Goal: Task Accomplishment & Management: Manage account settings

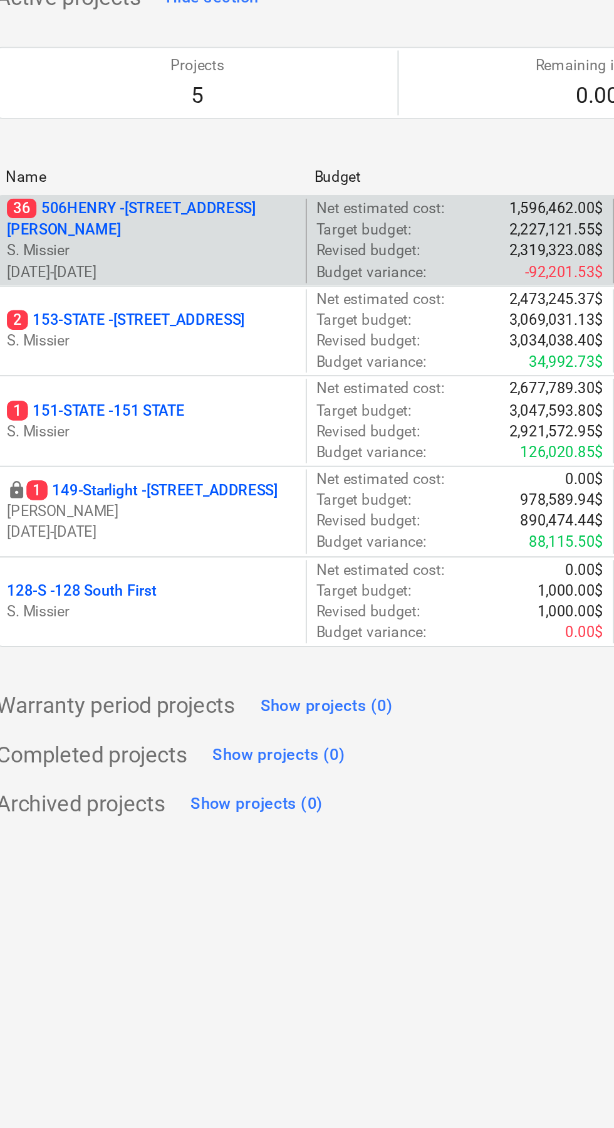
click at [108, 214] on p "36 [STREET_ADDRESS][PERSON_NAME]" at bounding box center [98, 215] width 148 height 21
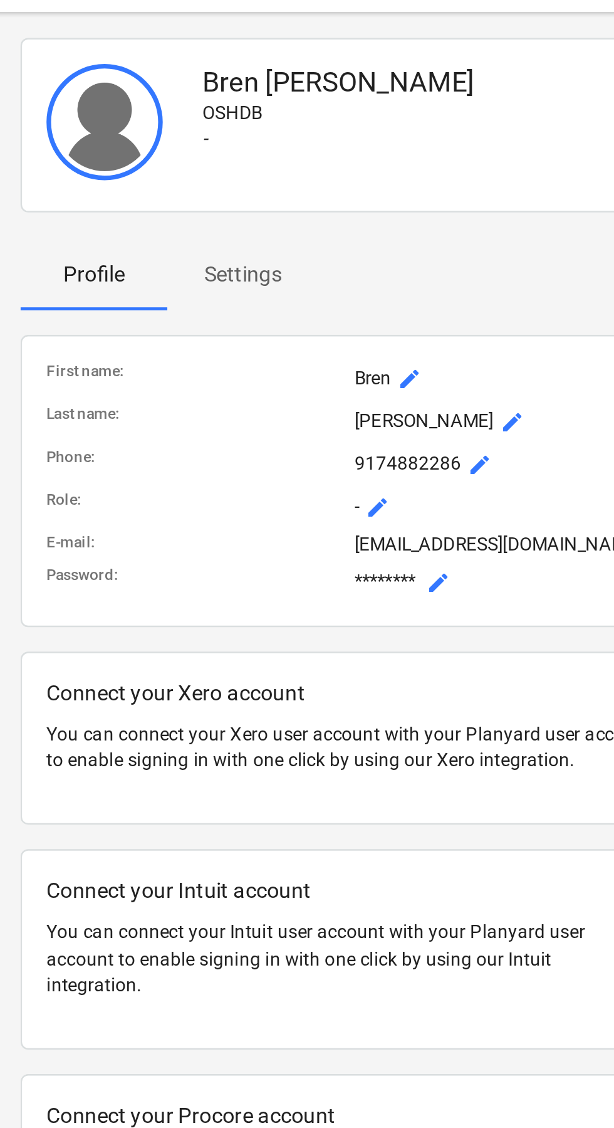
click at [333, 142] on p "Settings" at bounding box center [323, 138] width 32 height 13
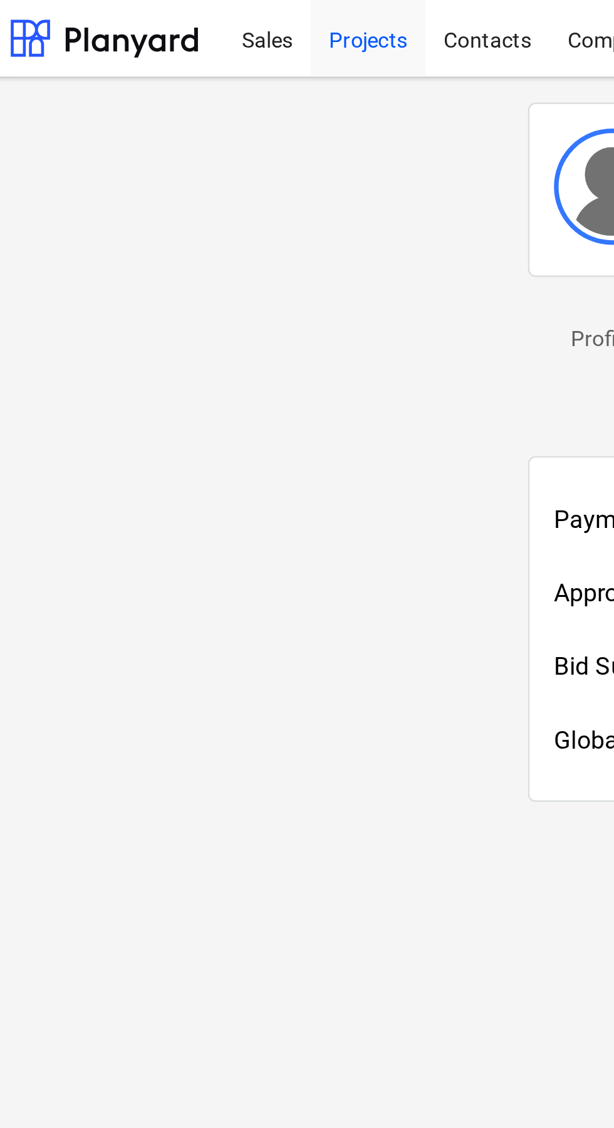
click at [168, 16] on div "Projects" at bounding box center [165, 15] width 47 height 32
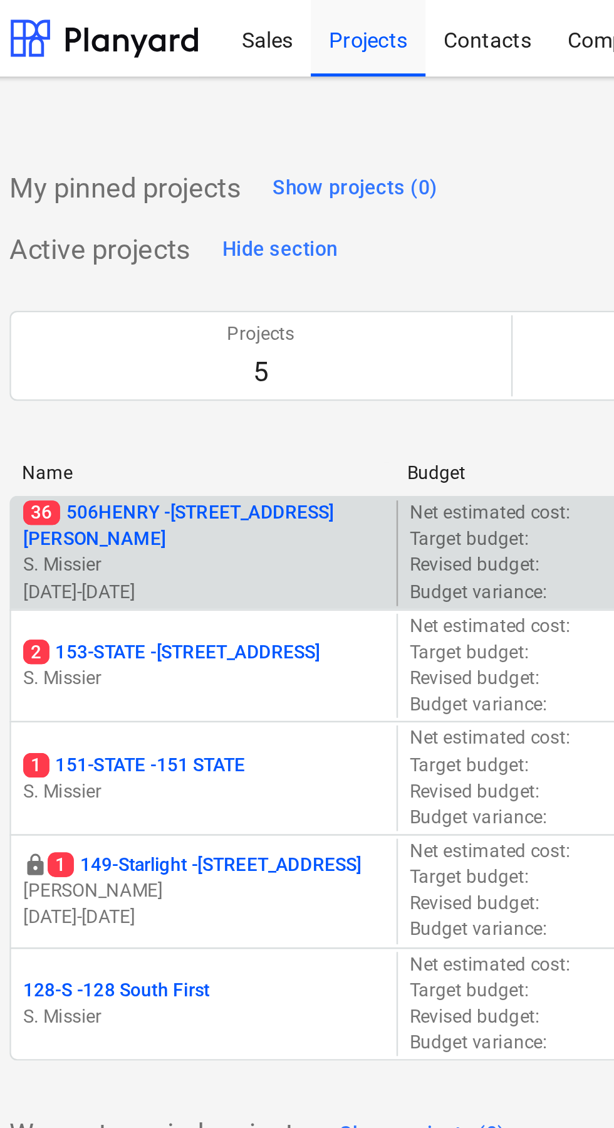
click at [102, 214] on p "36 [STREET_ADDRESS][PERSON_NAME]" at bounding box center [98, 215] width 148 height 21
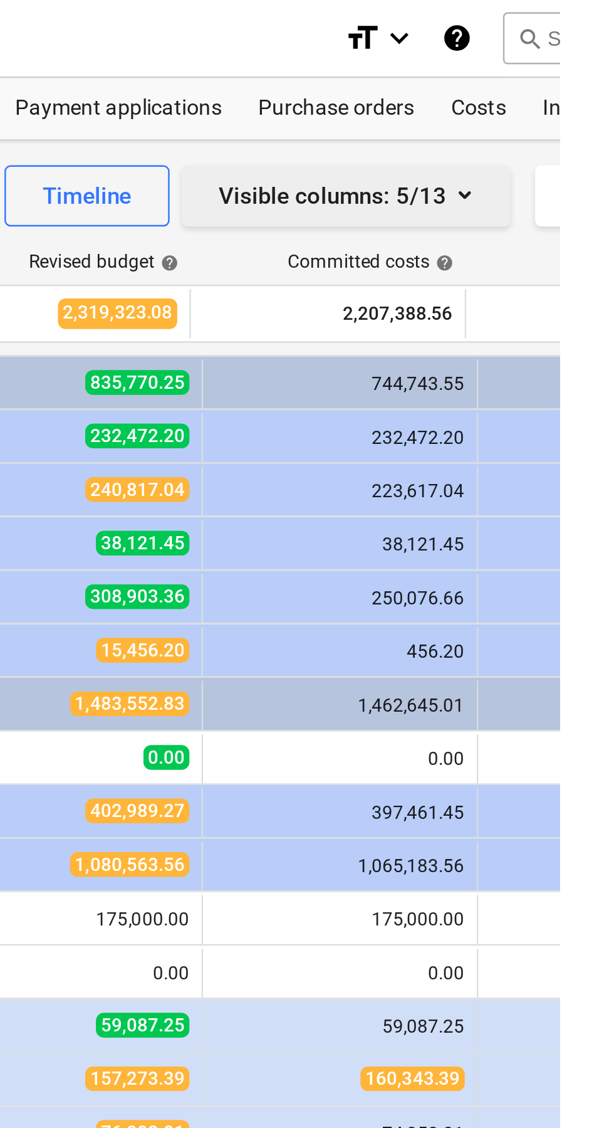
click at [569, 80] on icon "button" at bounding box center [575, 79] width 15 height 15
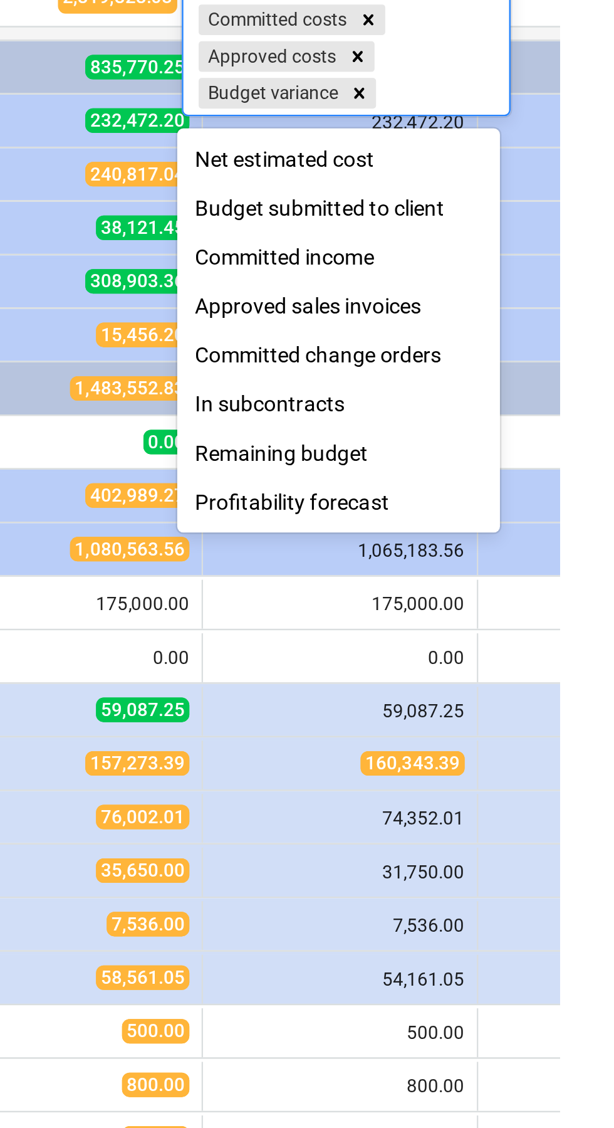
click at [520, 317] on div "Remaining budget" at bounding box center [524, 315] width 133 height 20
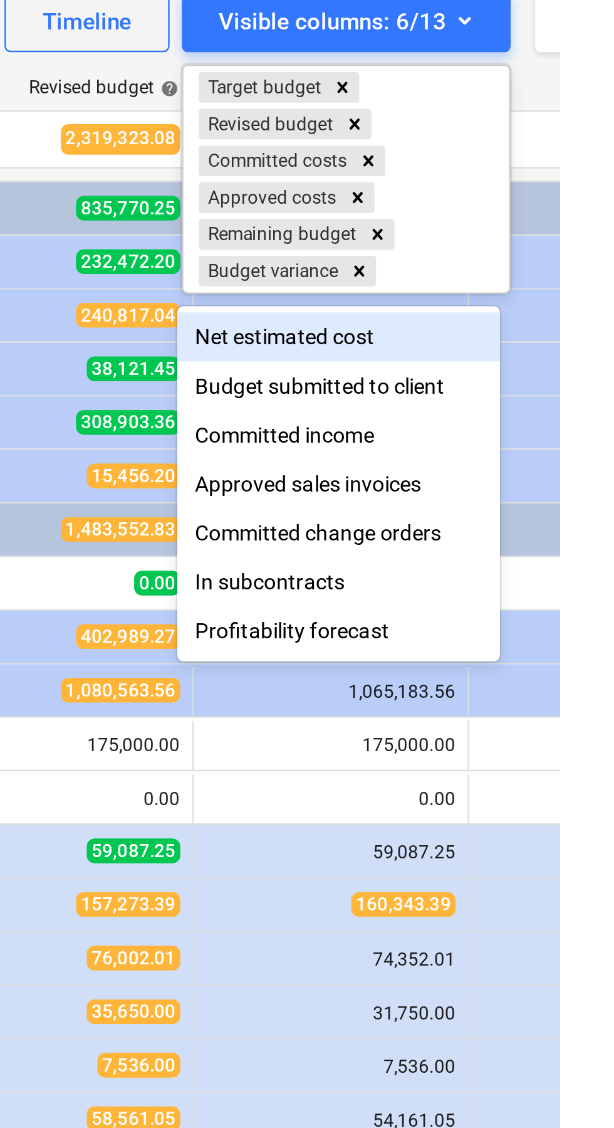
click at [614, 131] on div at bounding box center [307, 564] width 614 height 1128
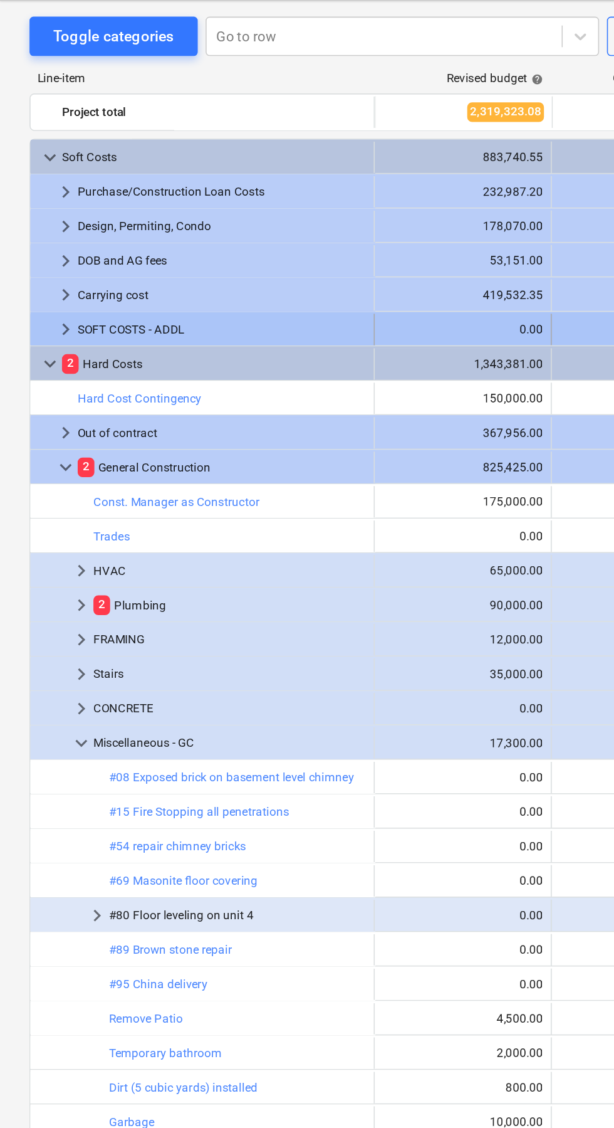
click at [43, 262] on span "keyboard_arrow_right" at bounding box center [41, 266] width 15 height 15
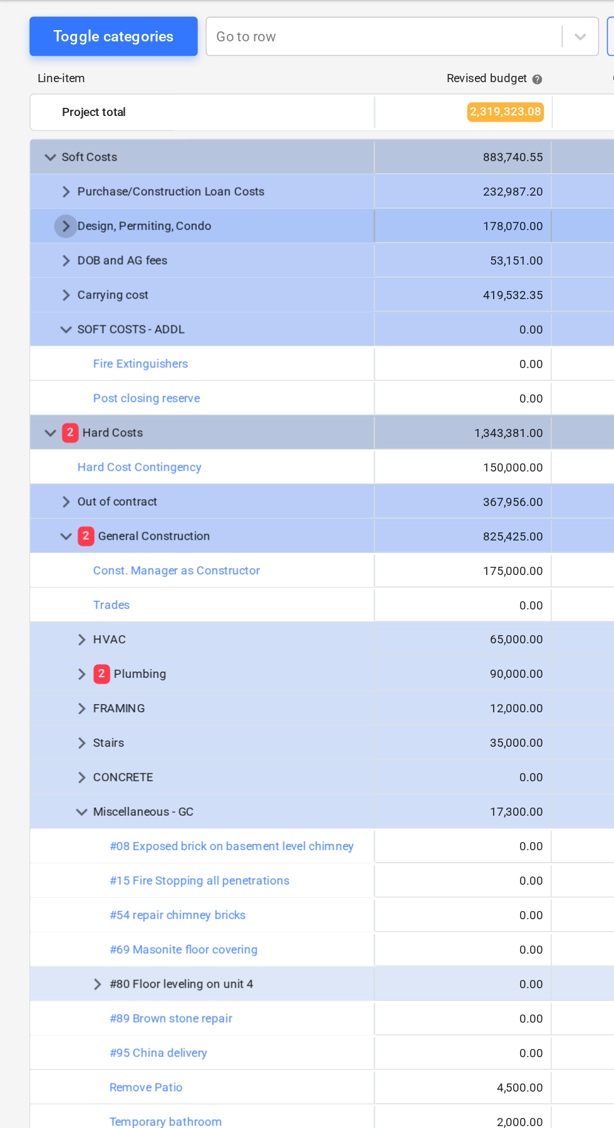
click at [41, 200] on span "keyboard_arrow_right" at bounding box center [41, 201] width 15 height 15
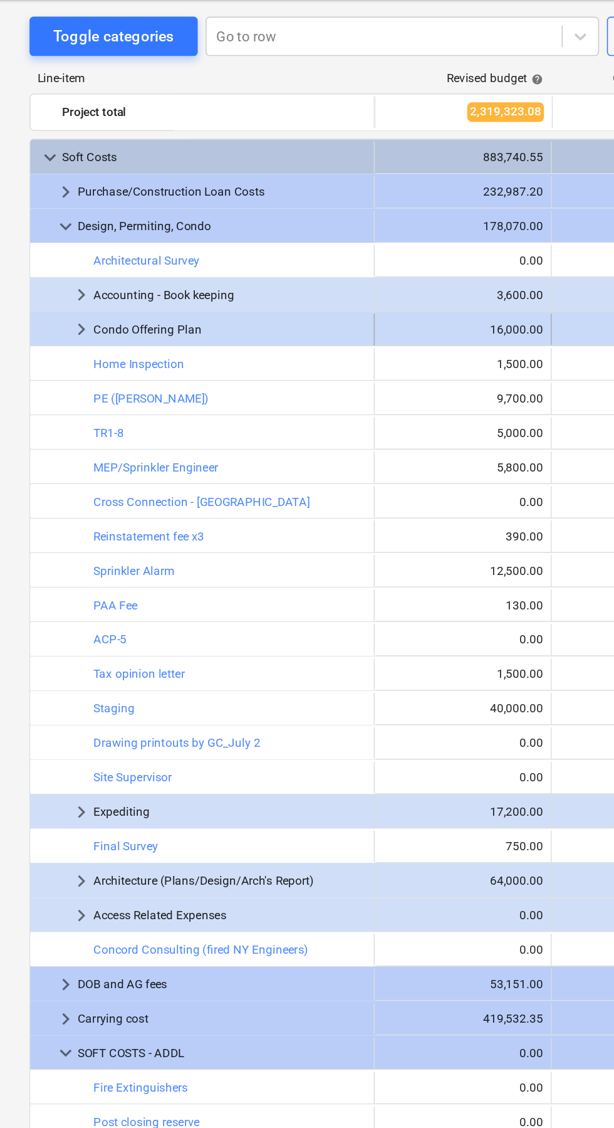
click at [51, 268] on span "keyboard_arrow_right" at bounding box center [52, 266] width 15 height 15
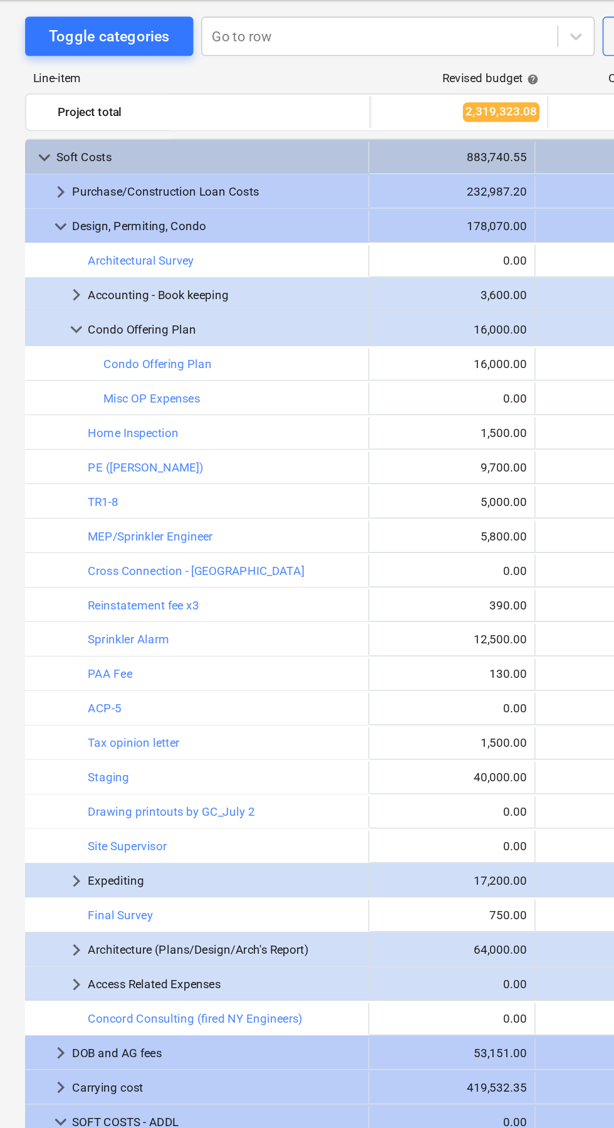
scroll to position [0, 7]
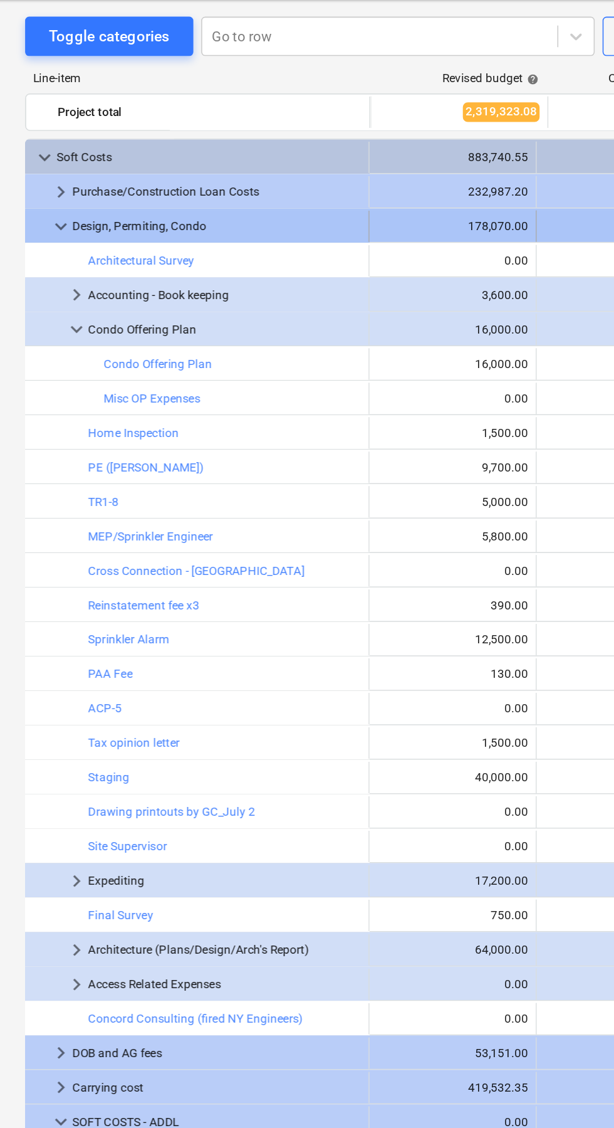
click at [45, 202] on span "keyboard_arrow_down" at bounding box center [41, 201] width 15 height 15
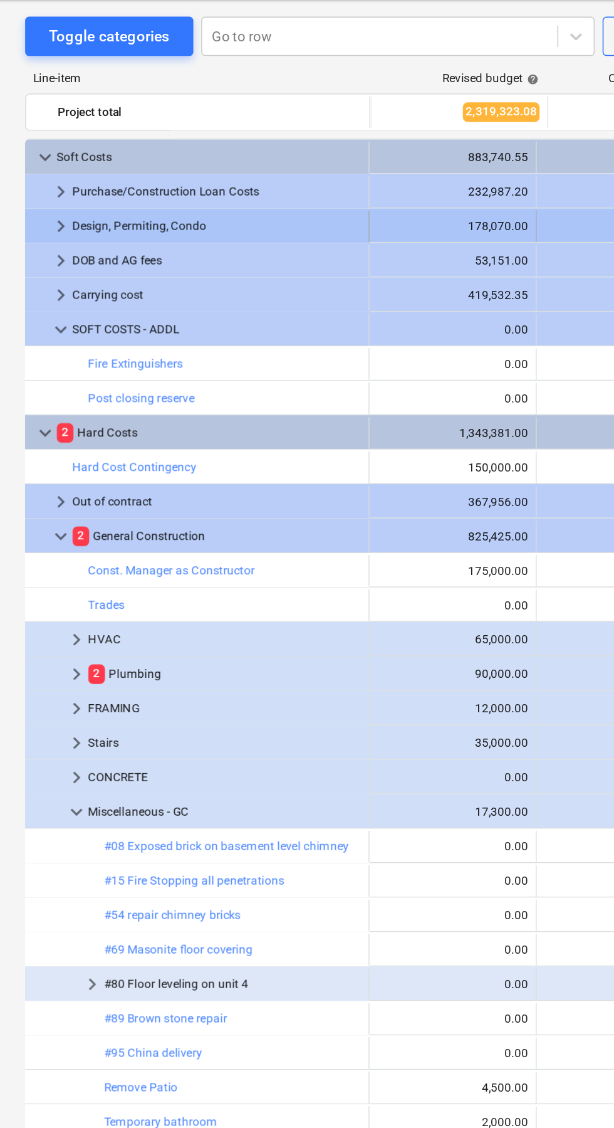
click at [44, 201] on span "keyboard_arrow_right" at bounding box center [41, 201] width 15 height 15
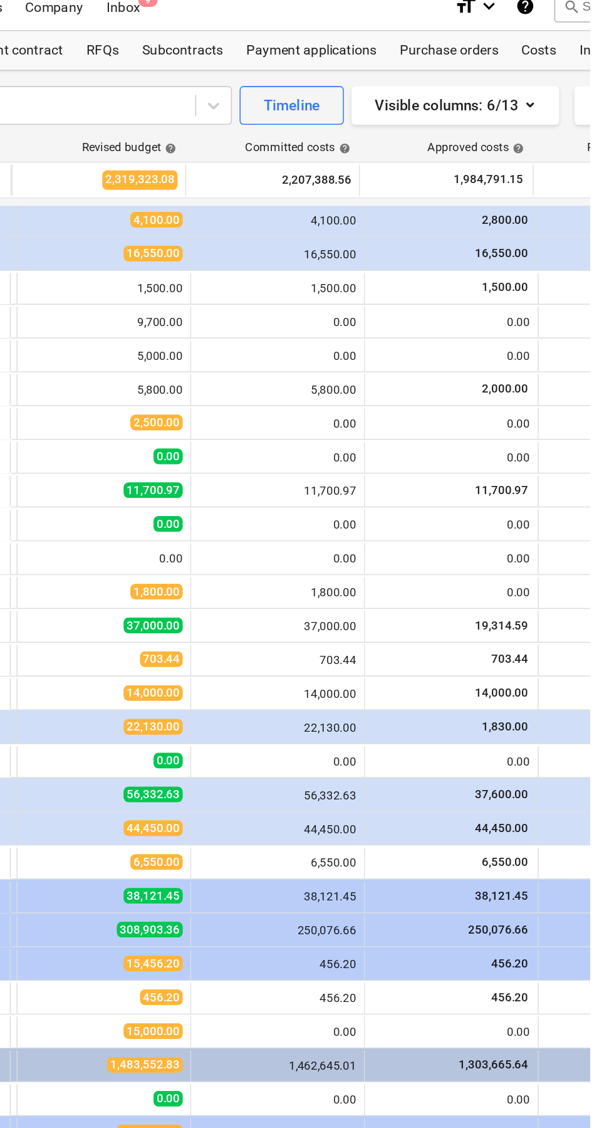
scroll to position [88, 113]
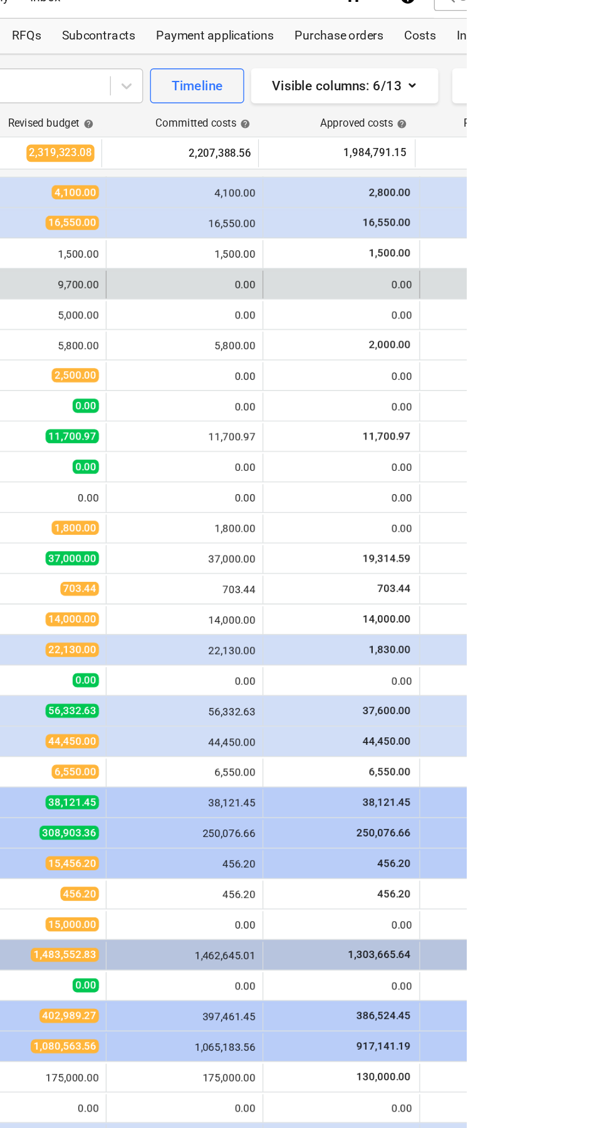
click at [572, 229] on div "0.00" at bounding box center [524, 223] width 113 height 20
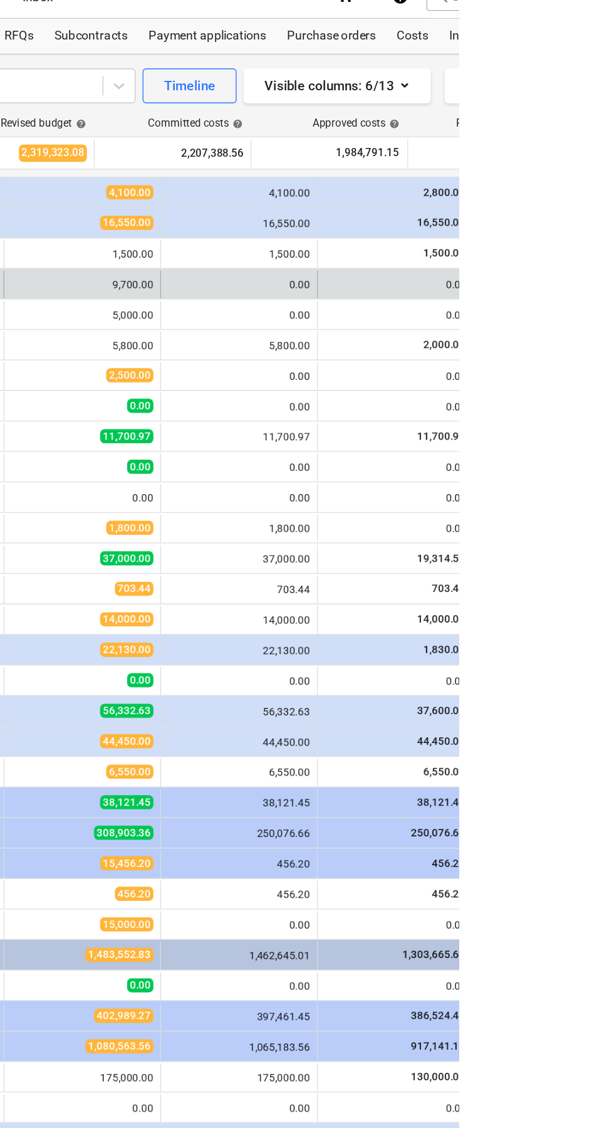
scroll to position [88, 78]
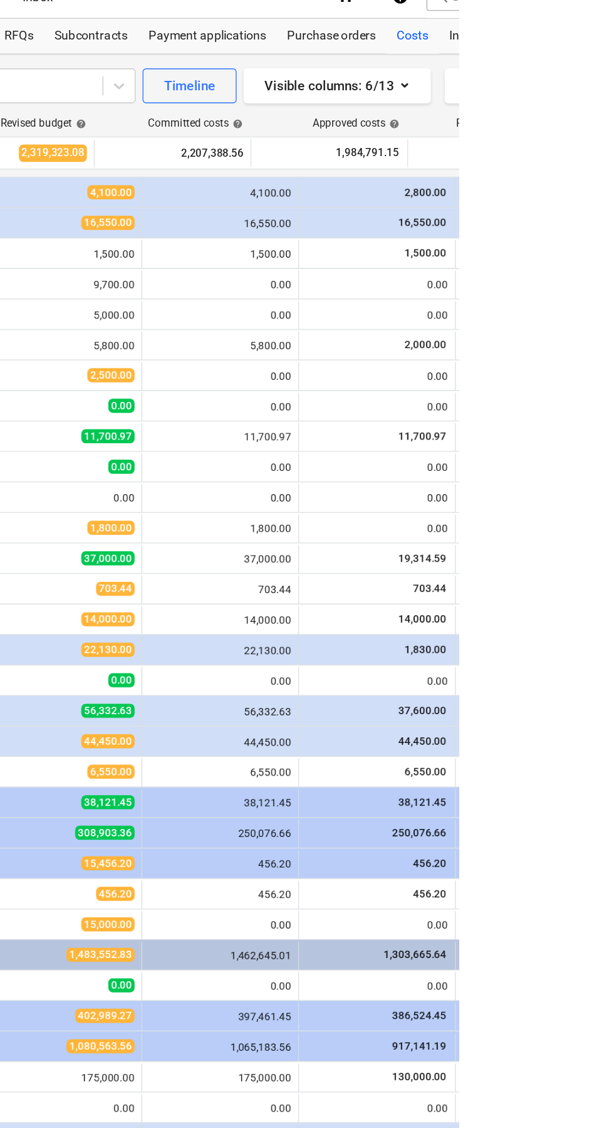
click at [587, 43] on div "Costs" at bounding box center [581, 44] width 38 height 25
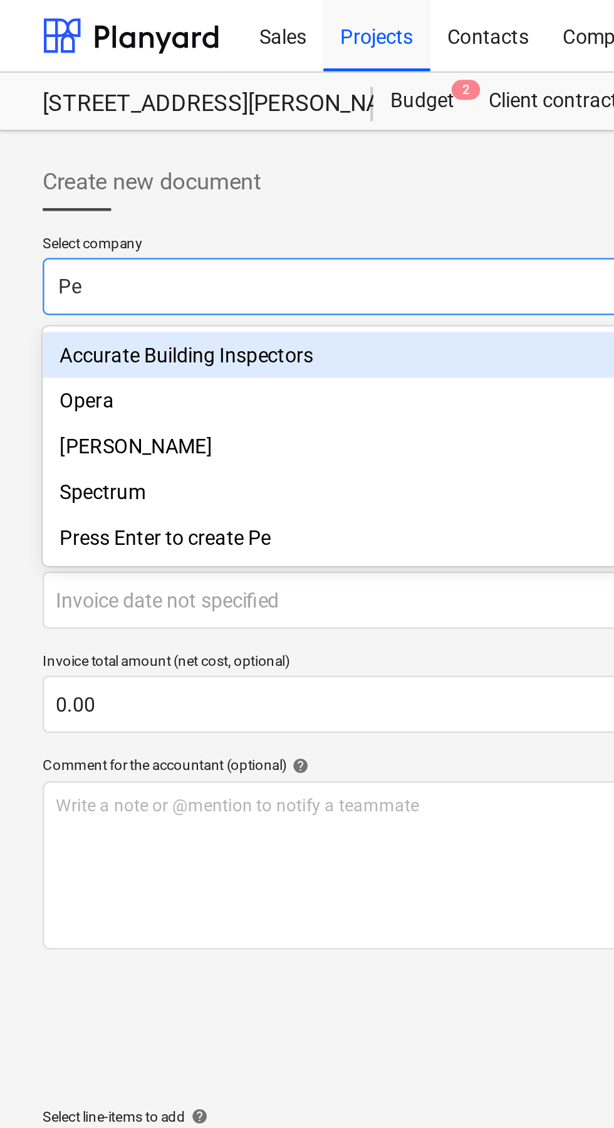
type input "P"
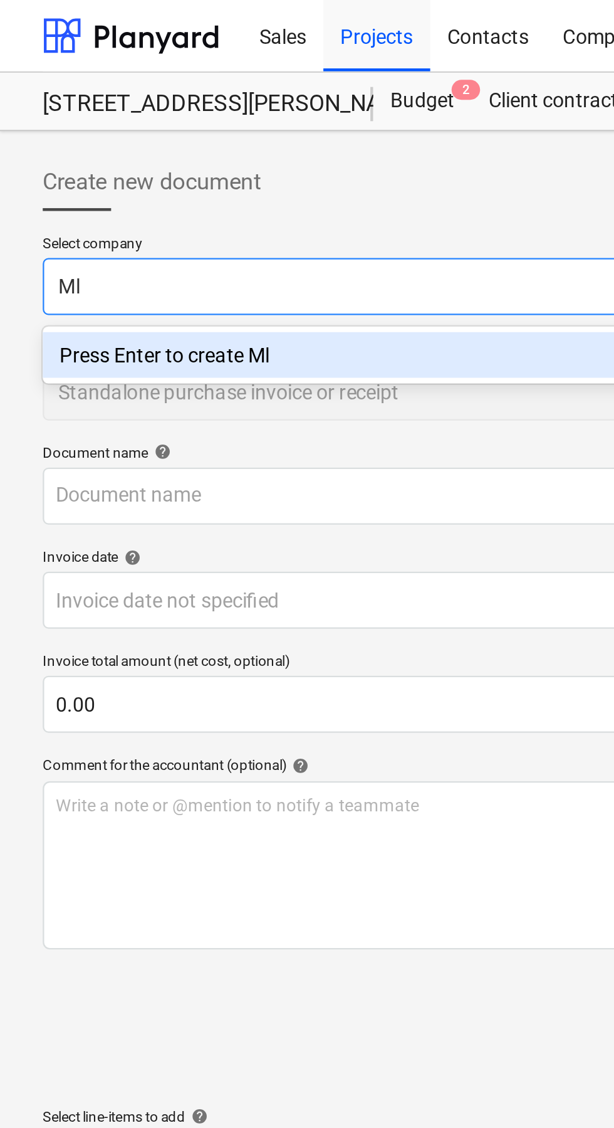
type input "M"
click at [186, 155] on div "Press Enter to create [PERSON_NAME]" at bounding box center [207, 156] width 377 height 20
type input "[PERSON_NAME]"
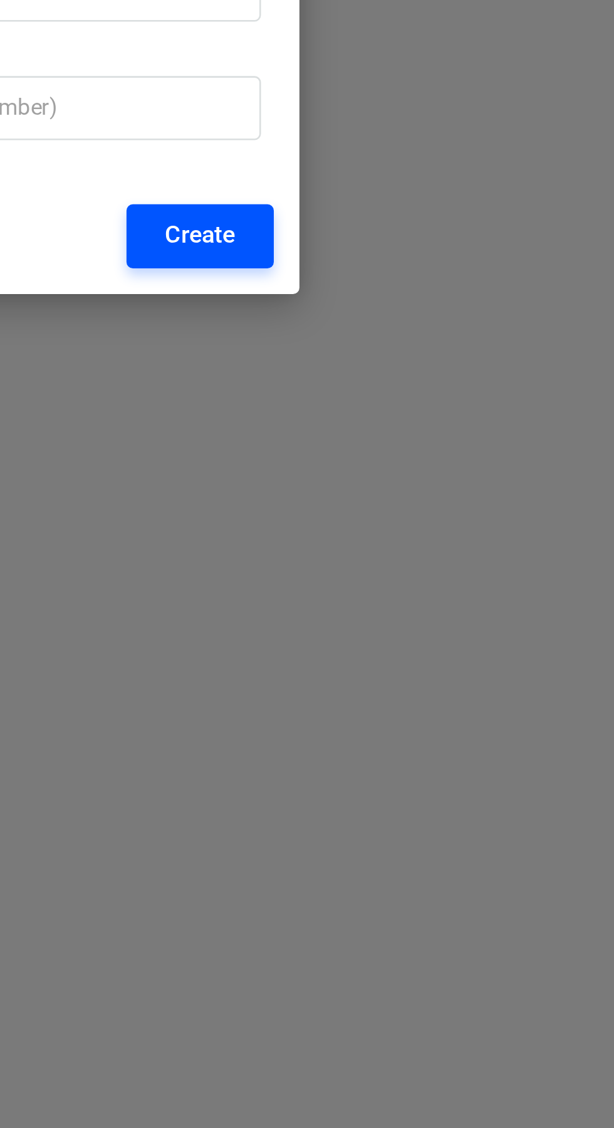
click at [423, 688] on div "Create" at bounding box center [410, 679] width 28 height 16
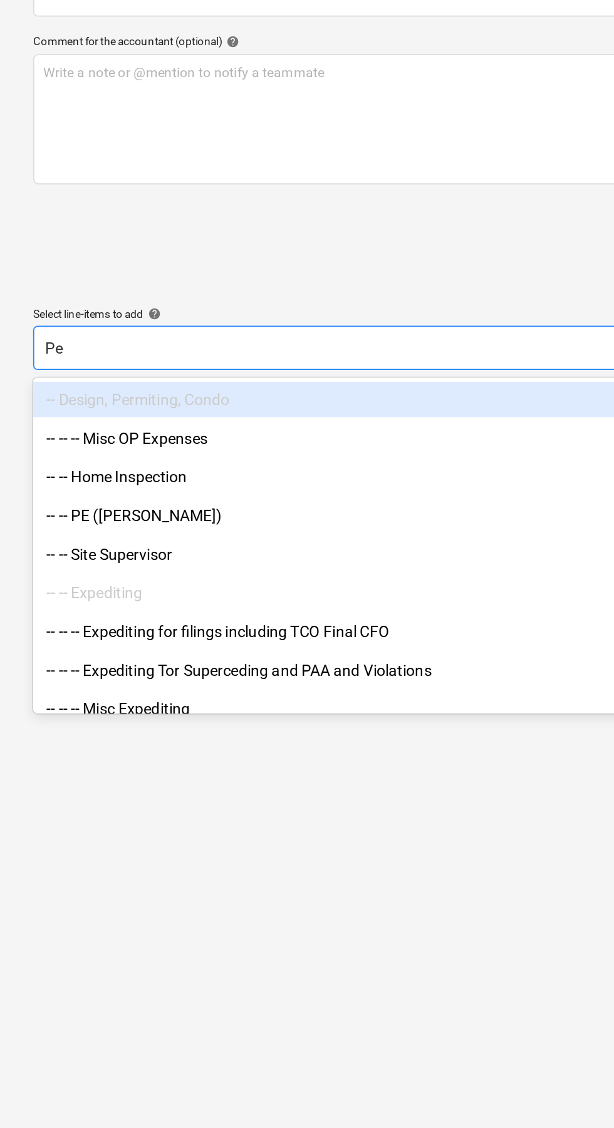
click at [92, 607] on div "-- -- PE ([PERSON_NAME])" at bounding box center [207, 605] width 377 height 20
type input "Pe"
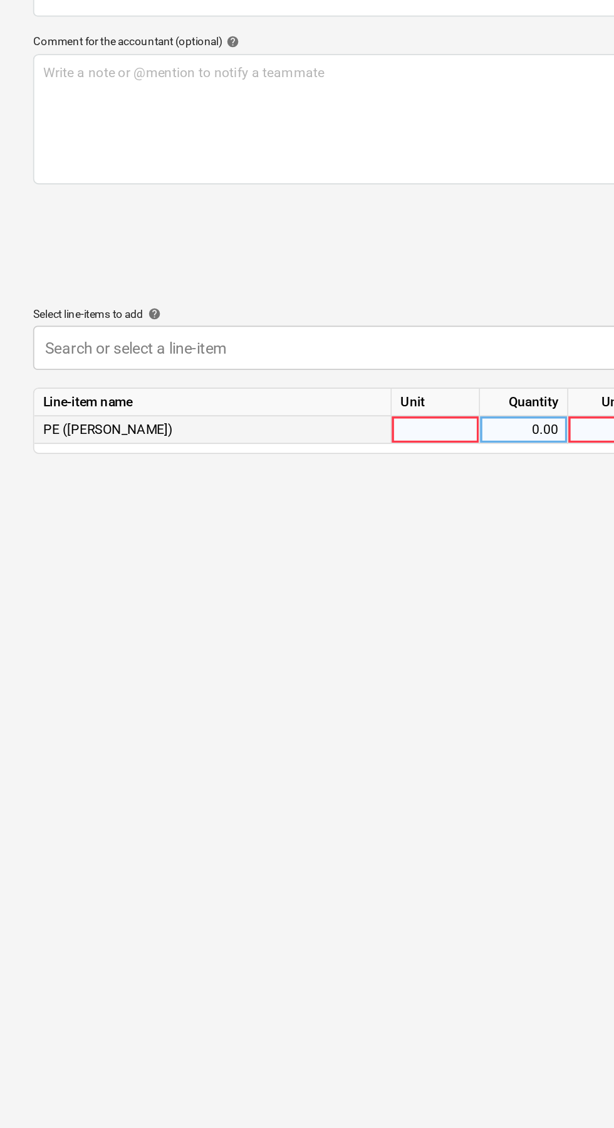
click at [253, 560] on div at bounding box center [248, 557] width 50 height 16
type input "1"
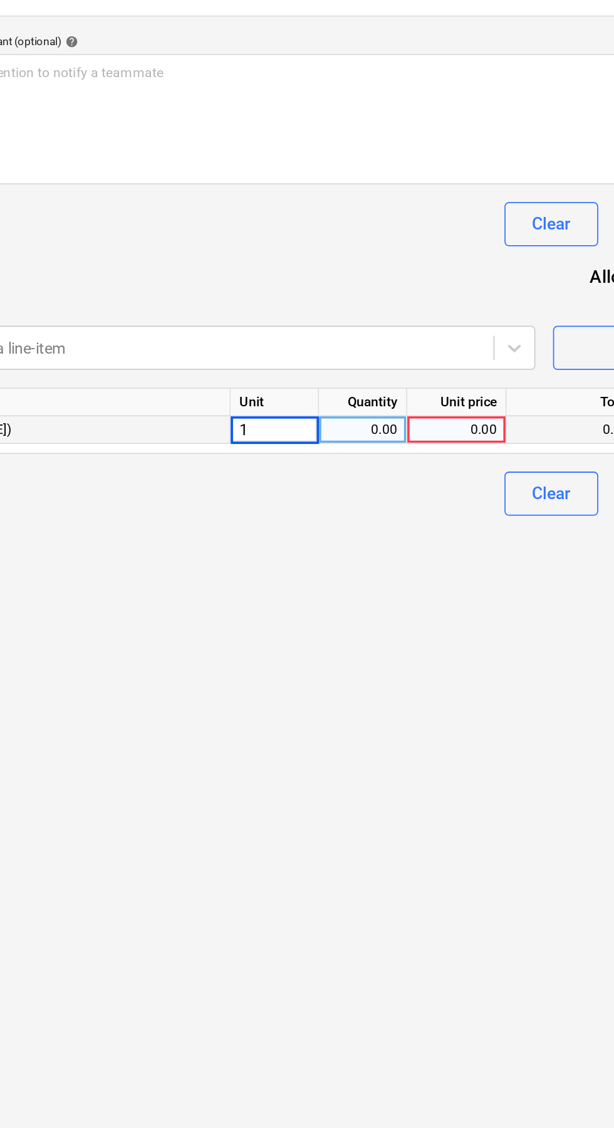
click at [305, 560] on div "0.00" at bounding box center [297, 557] width 39 height 16
type input "1"
click at [357, 551] on div "0.00" at bounding box center [351, 557] width 46 height 16
type input "2700"
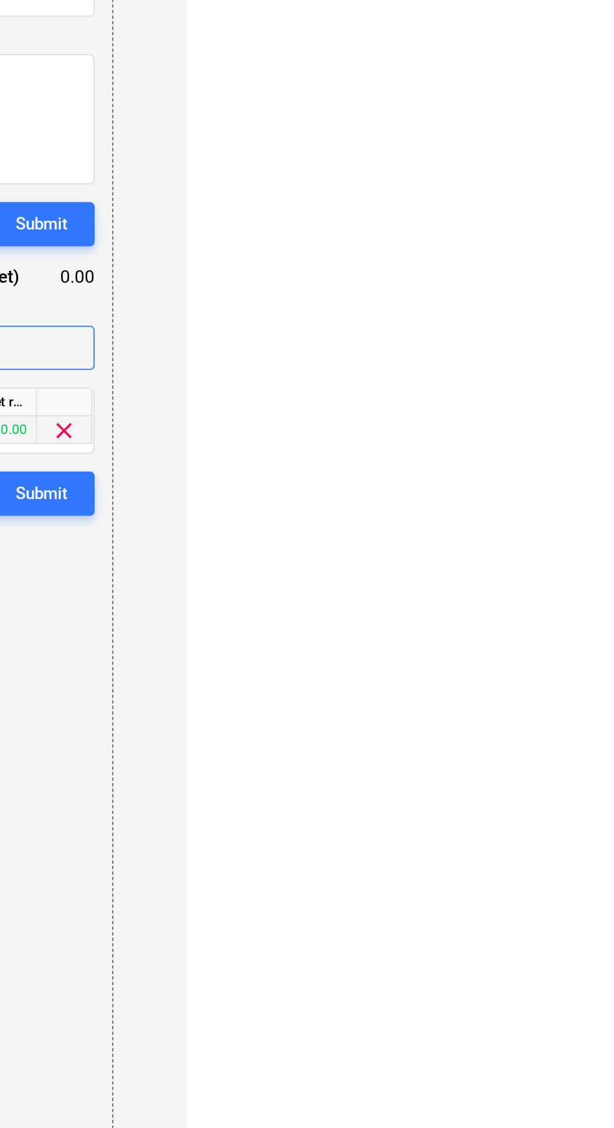
type input "Screenshot_20250827_211605_Shortwave.jpg"
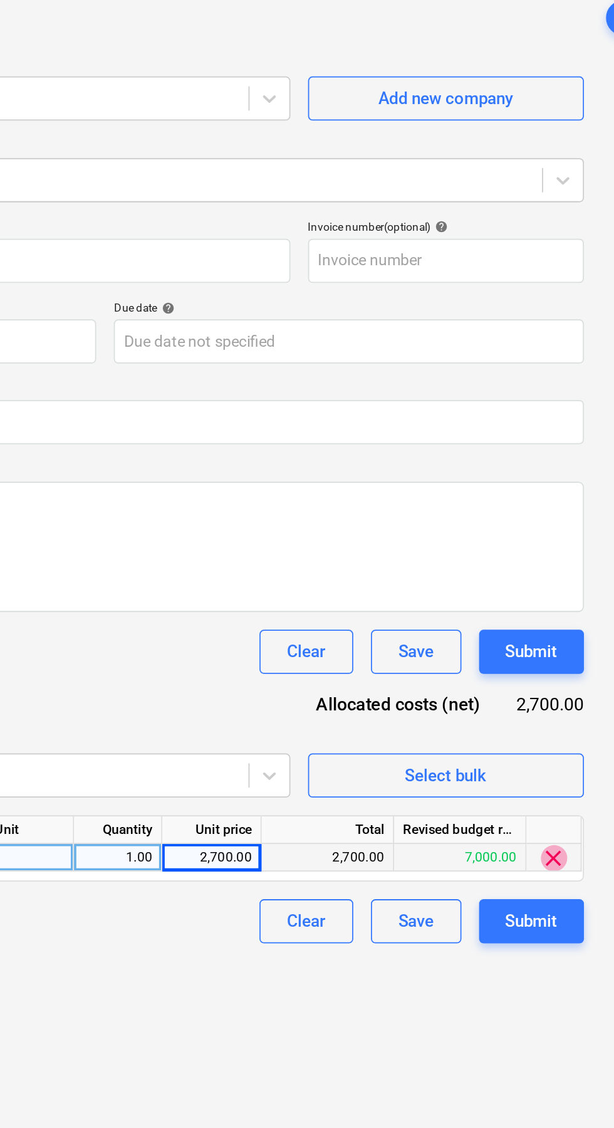
click at [544, 552] on span "clear" at bounding box center [545, 557] width 15 height 15
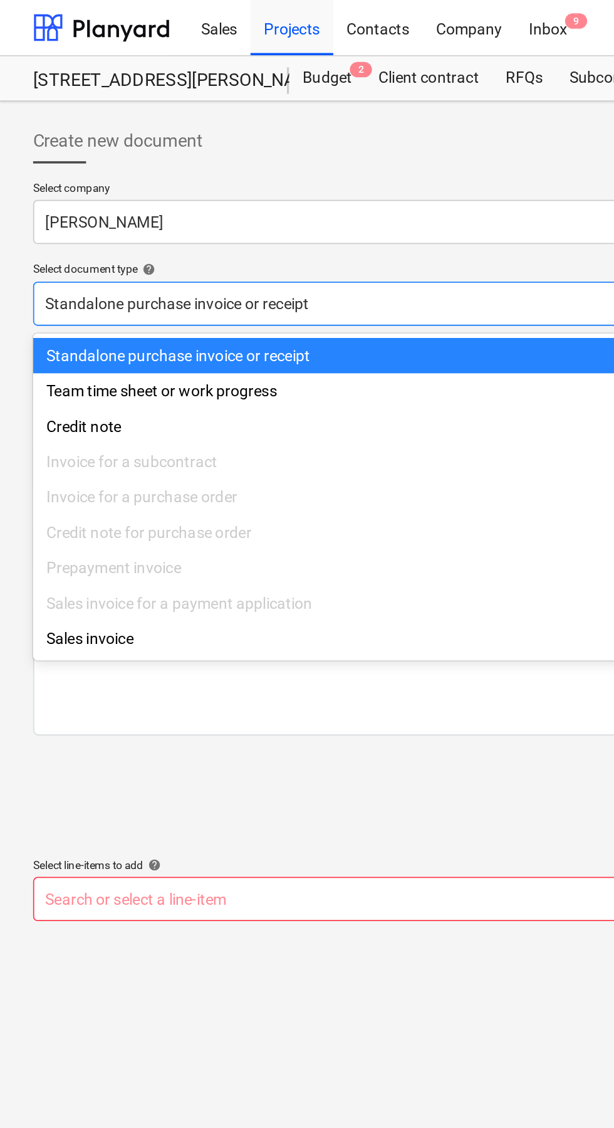
click at [265, 92] on div "Create new document" at bounding box center [290, 80] width 543 height 25
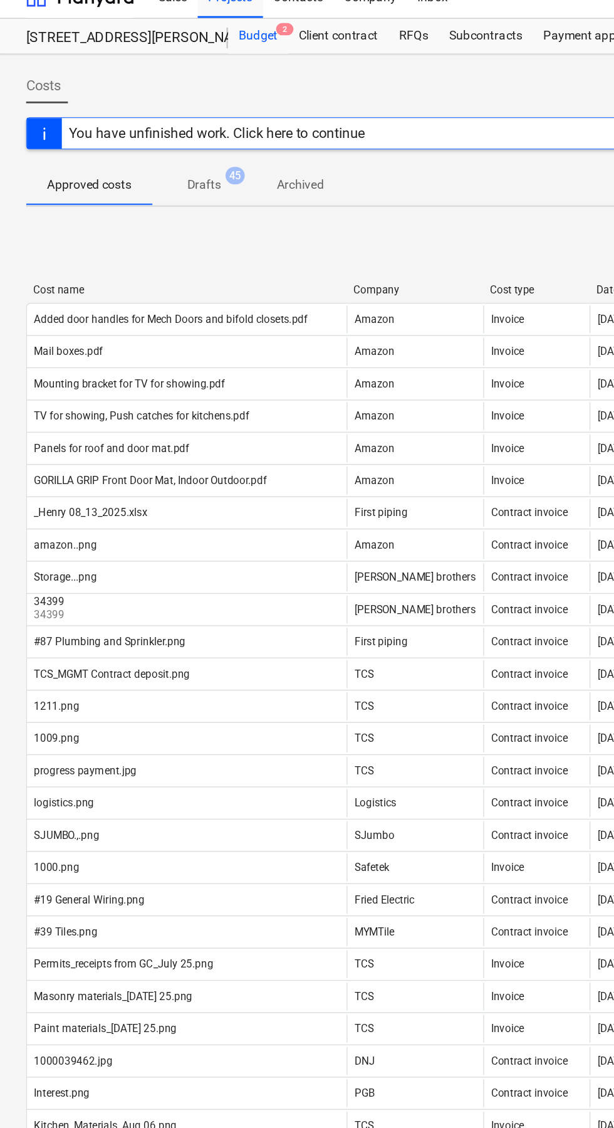
click at [194, 45] on div "Budget 2" at bounding box center [185, 44] width 43 height 25
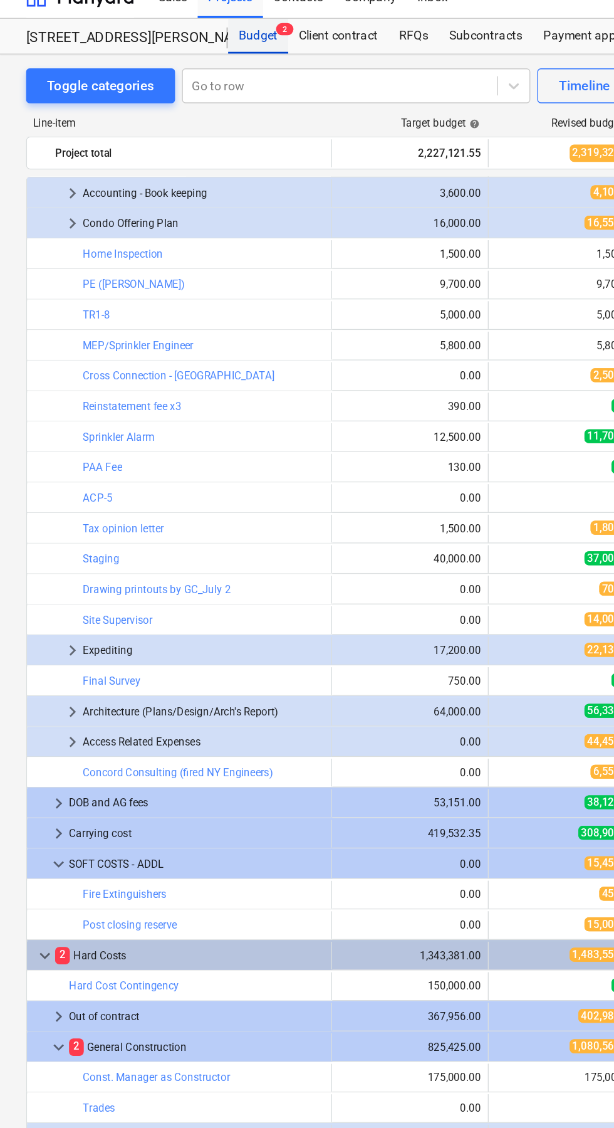
scroll to position [90, 0]
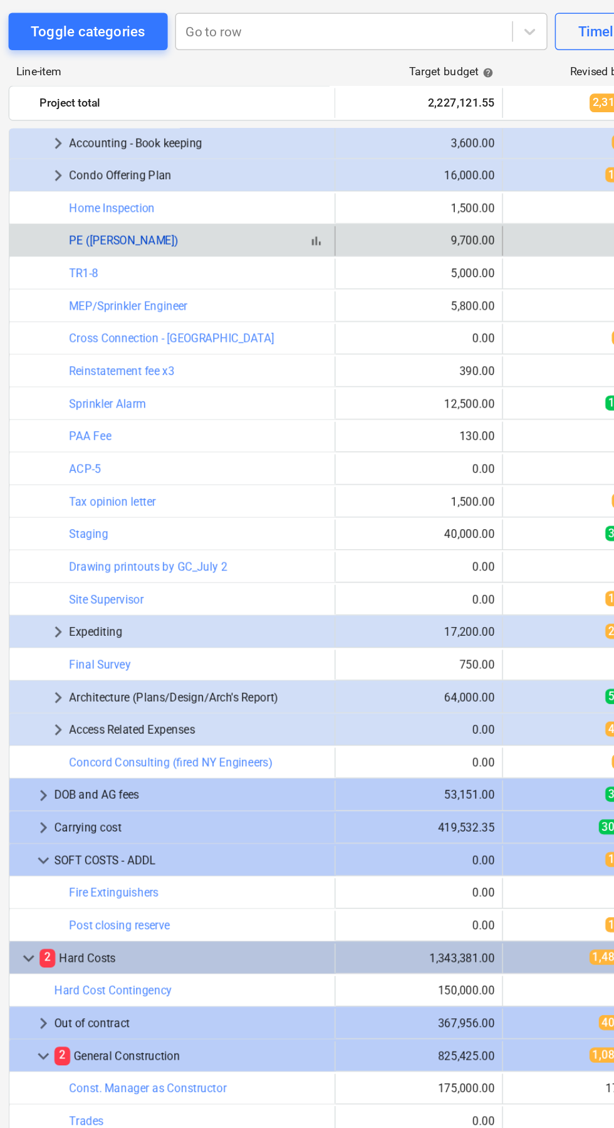
click at [100, 221] on link "PE ([PERSON_NAME])" at bounding box center [96, 221] width 73 height 9
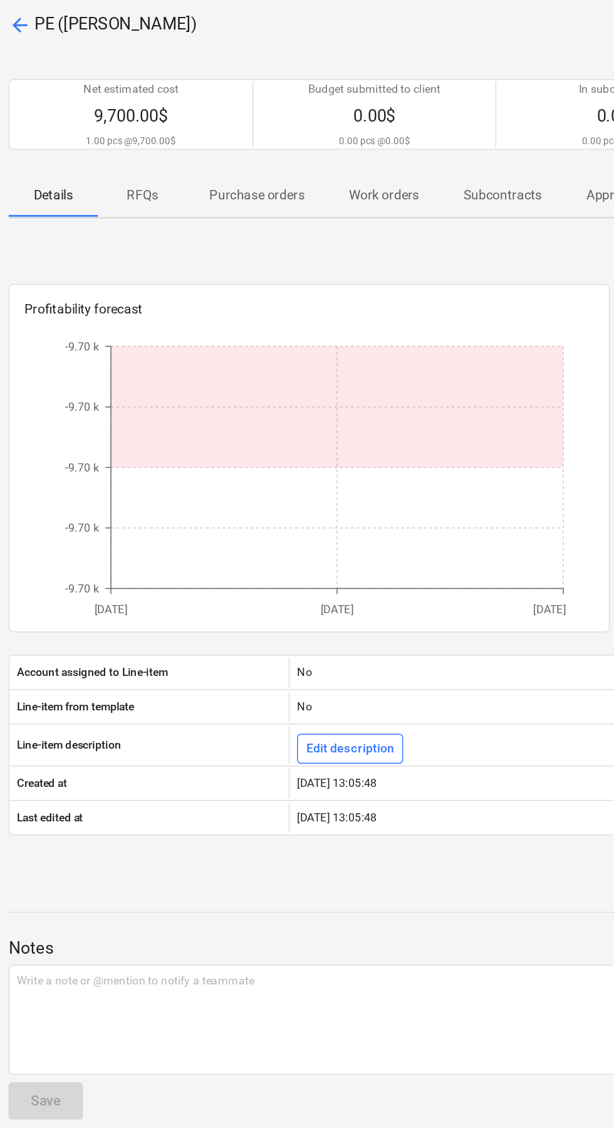
click at [367, 187] on p "Subcontracts" at bounding box center [351, 190] width 53 height 13
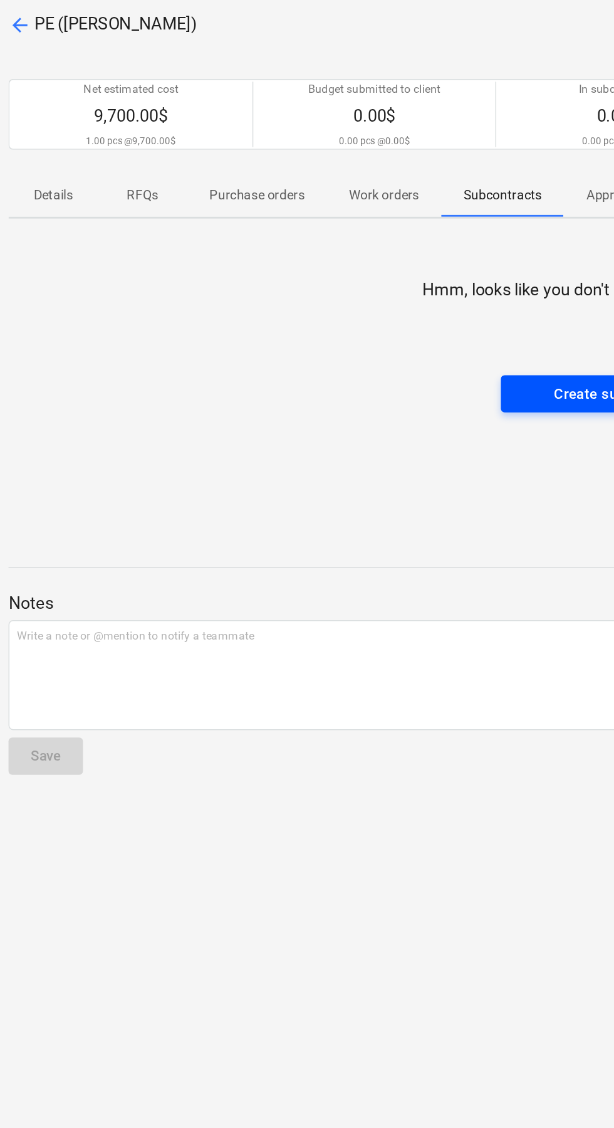
click at [383, 317] on span "Create subcontract" at bounding box center [428, 324] width 129 height 16
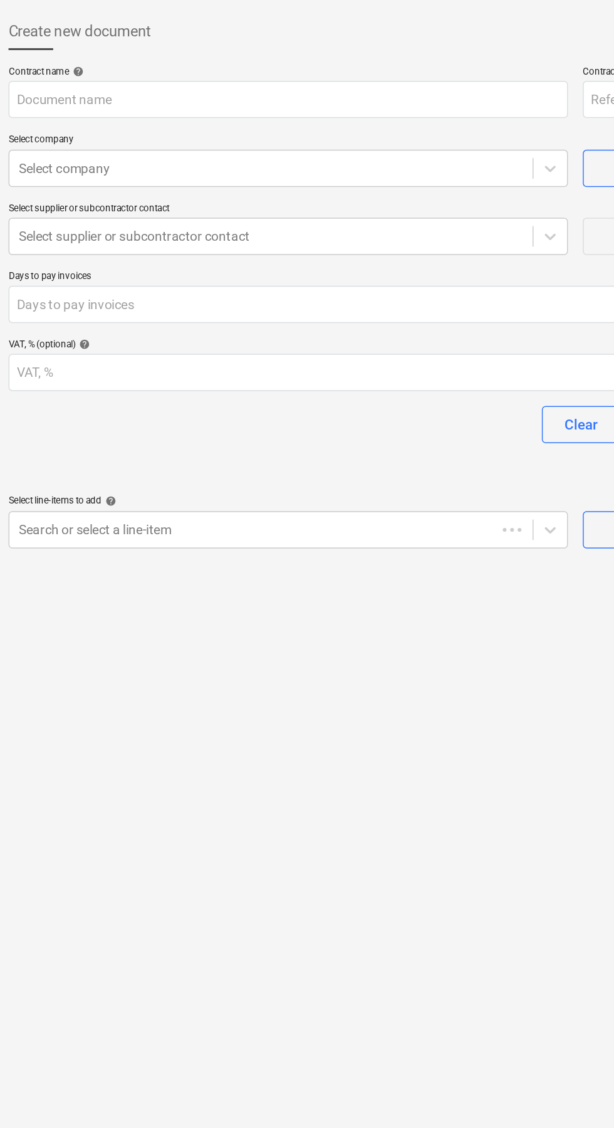
type input "506HENRY-SO-221"
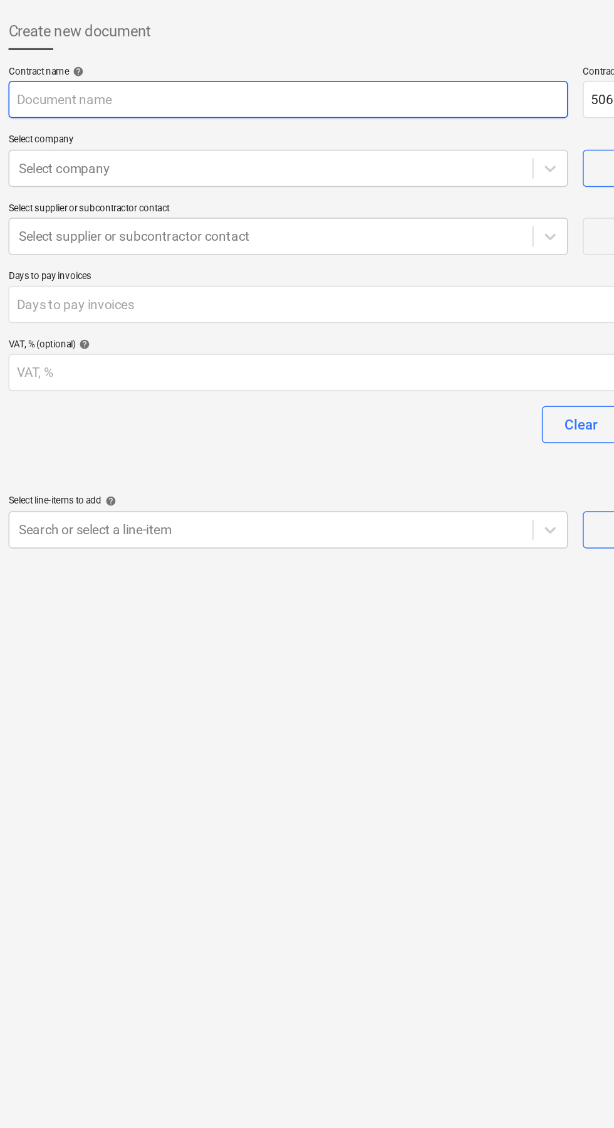
click at [218, 123] on input "text" at bounding box center [207, 125] width 377 height 25
type input "PE"
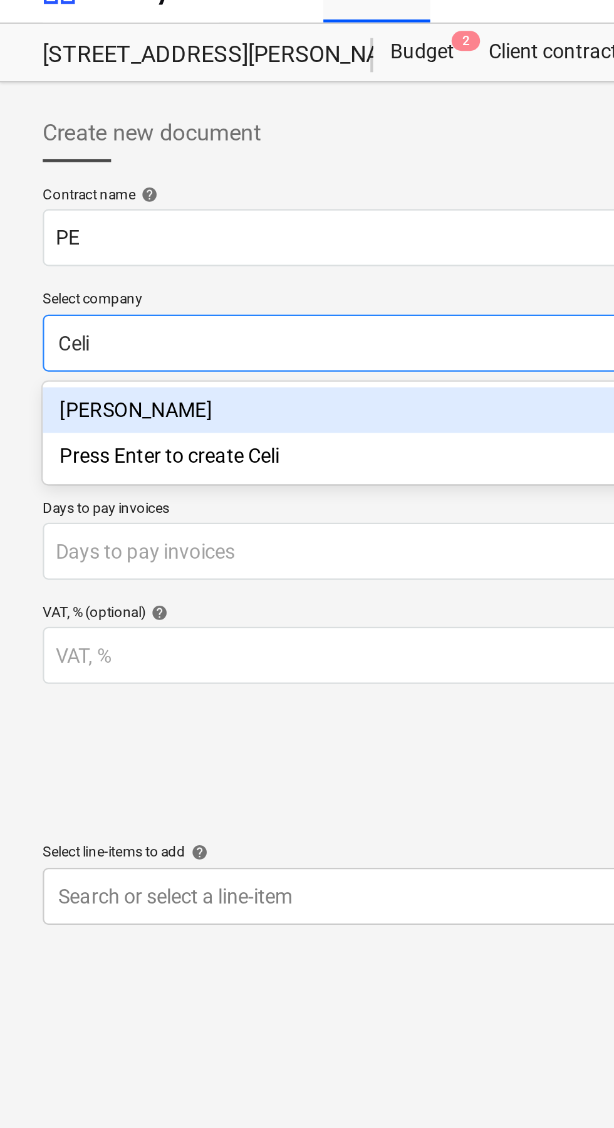
click at [88, 203] on div "[PERSON_NAME]" at bounding box center [207, 202] width 377 height 20
type input "Celi"
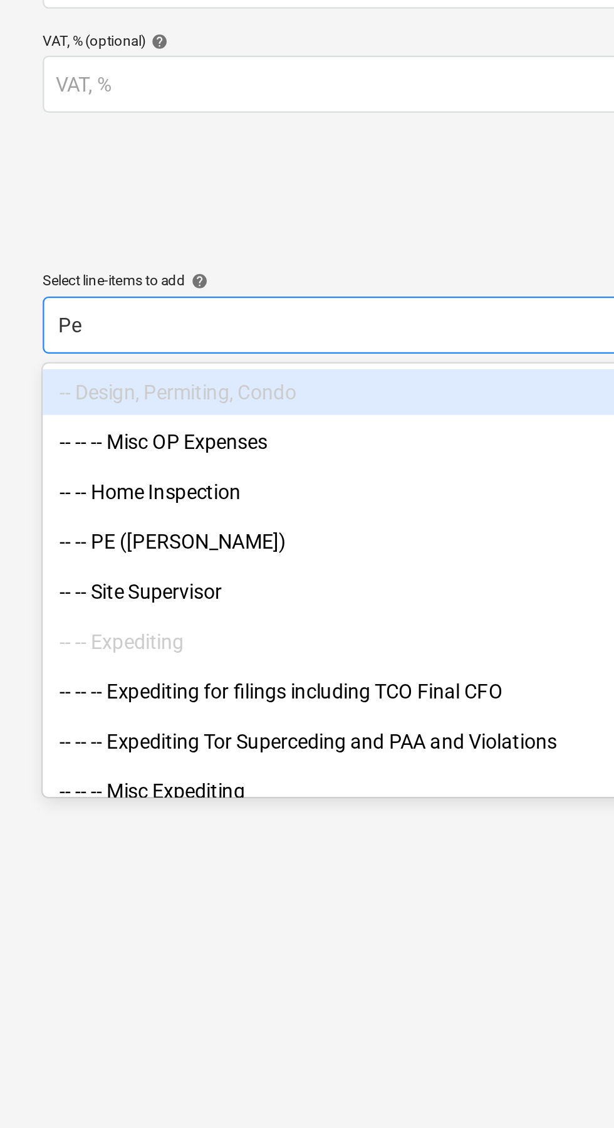
click at [94, 515] on div "-- -- PE ([PERSON_NAME])" at bounding box center [207, 511] width 377 height 20
type input "Pe"
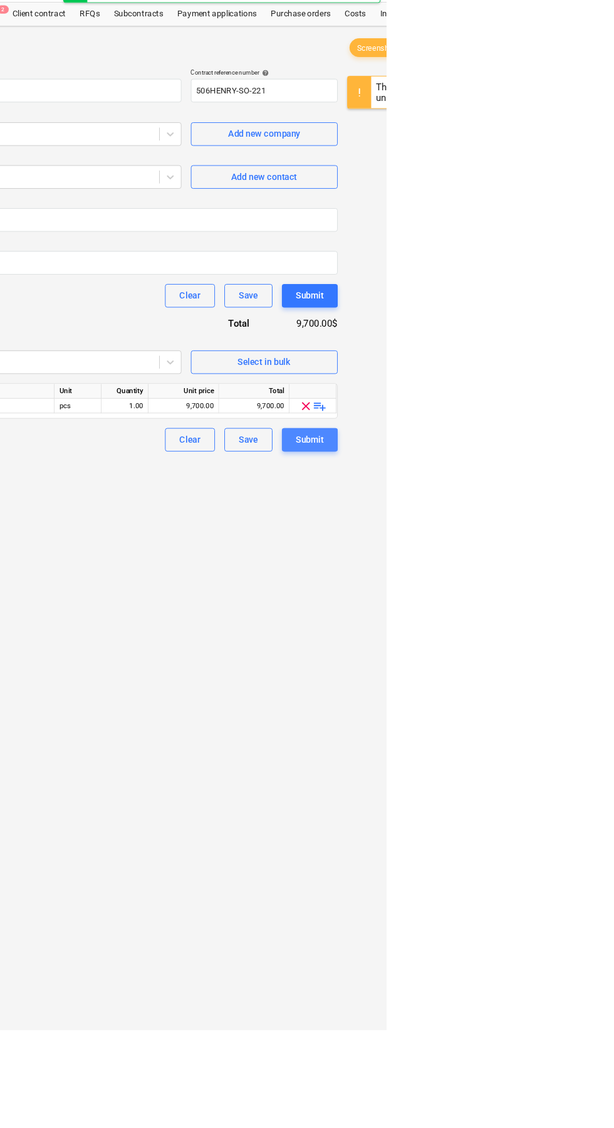
click at [537, 502] on div "Submit" at bounding box center [532, 498] width 29 height 16
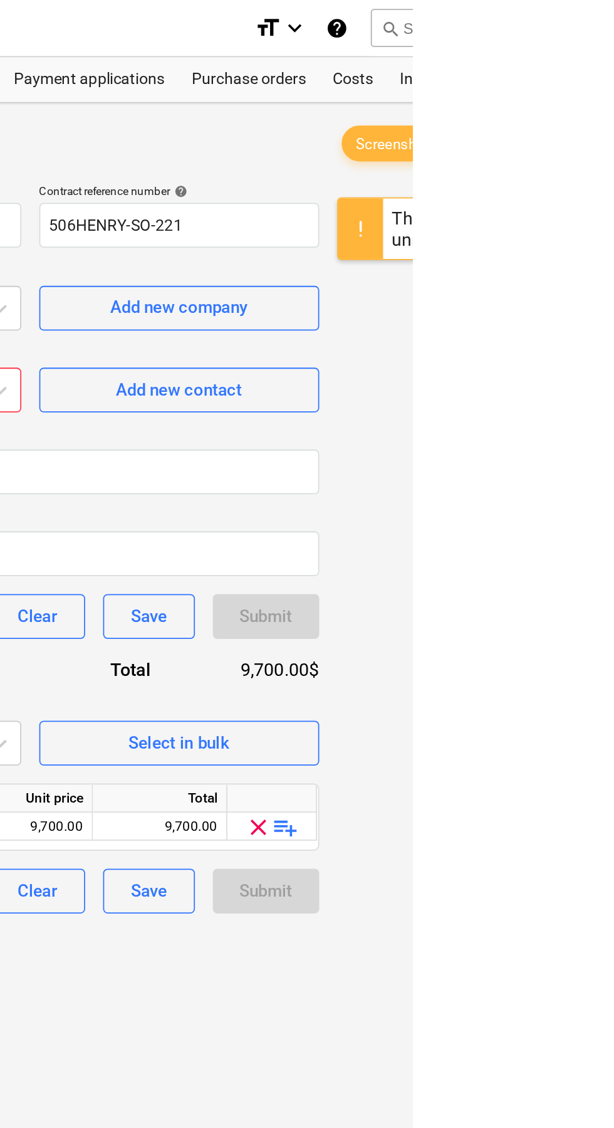
click at [548, 495] on div "Submit" at bounding box center [533, 498] width 60 height 25
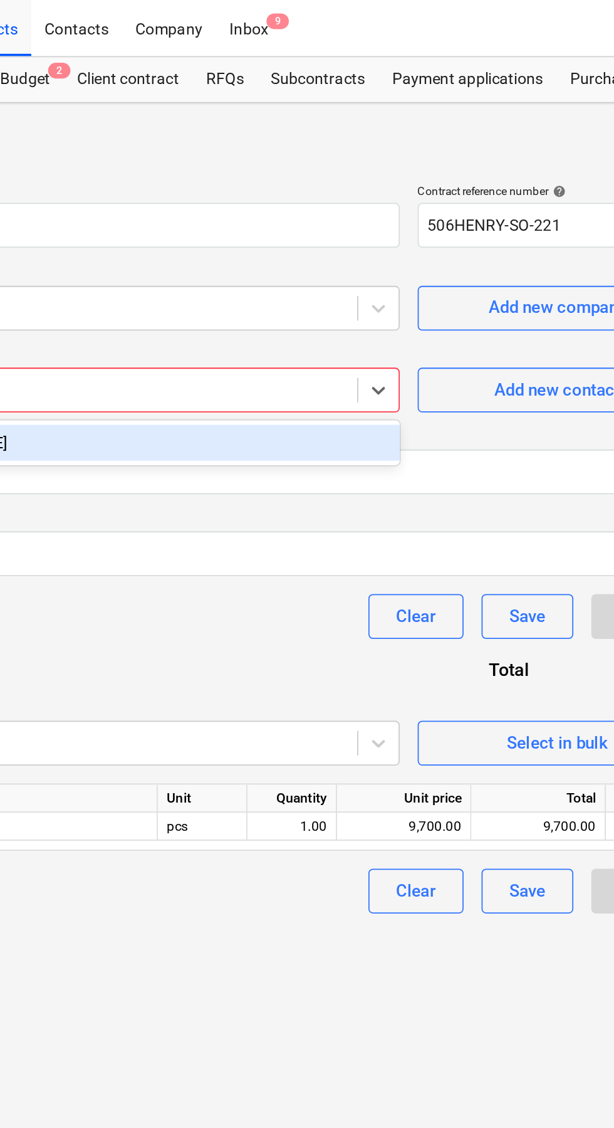
click at [357, 246] on div "Press Enter to create [PERSON_NAME]" at bounding box center [207, 248] width 377 height 20
type input "[PERSON_NAME]"
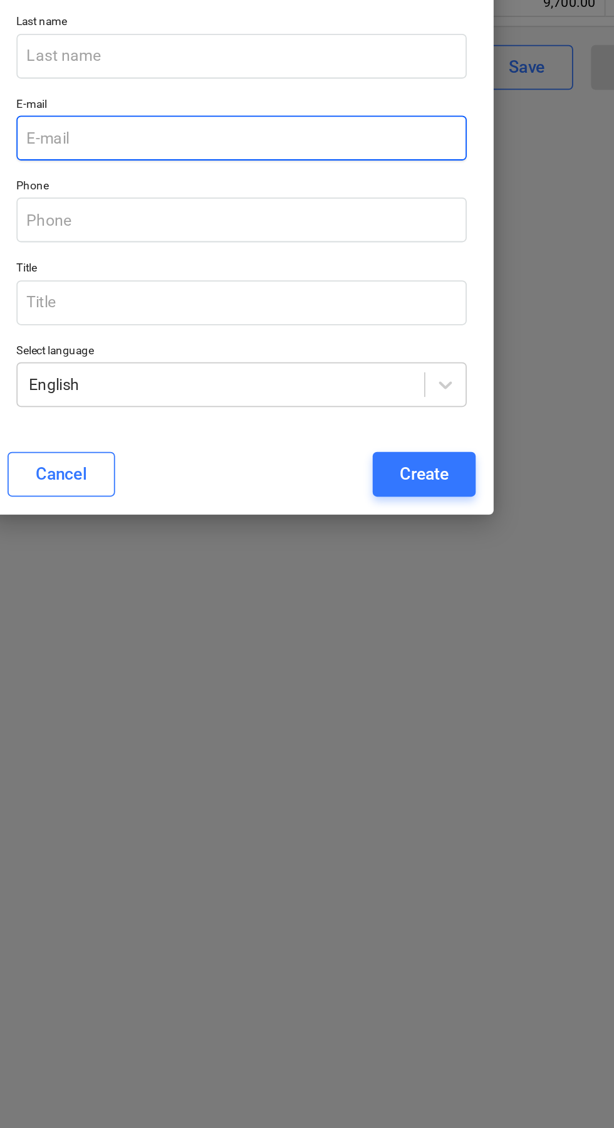
click at [401, 550] on input "email" at bounding box center [307, 537] width 252 height 25
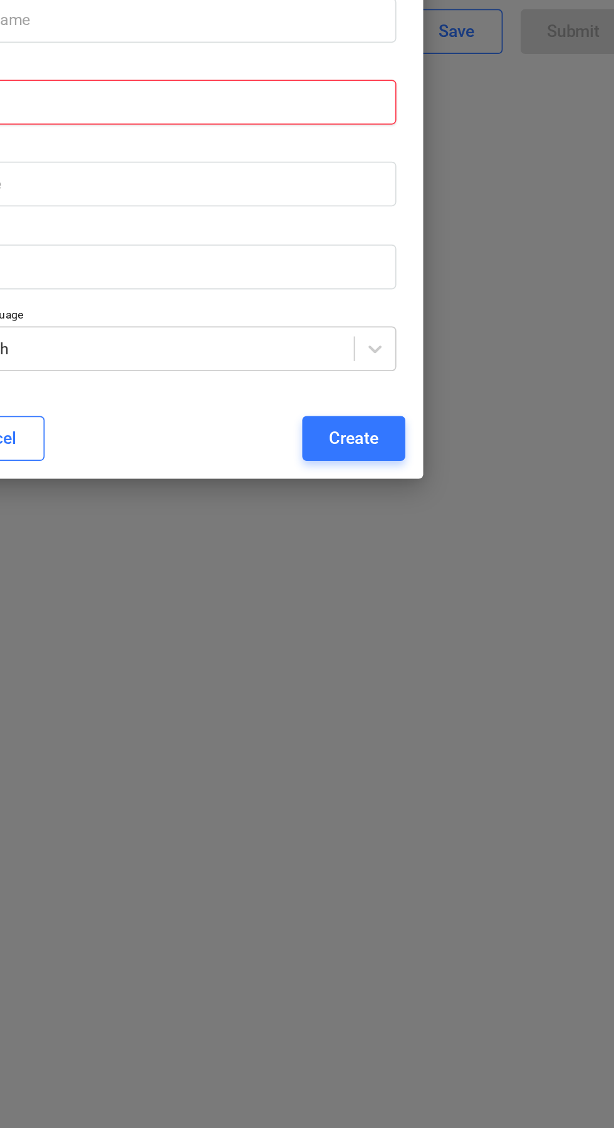
paste input "[PERSON_NAME] <[PERSON_NAME][EMAIL_ADDRESS][DOMAIN_NAME]>"
click at [385, 550] on input "[PERSON_NAME] <[PERSON_NAME][EMAIL_ADDRESS][DOMAIN_NAME]>" at bounding box center [307, 537] width 252 height 25
click at [387, 550] on input "[PERSON_NAME] <[PERSON_NAME][EMAIL_ADDRESS][DOMAIN_NAME]>" at bounding box center [307, 537] width 252 height 25
click at [433, 550] on input "[PERSON_NAME][EMAIL_ADDRESS][DOMAIN_NAME]>" at bounding box center [307, 537] width 252 height 25
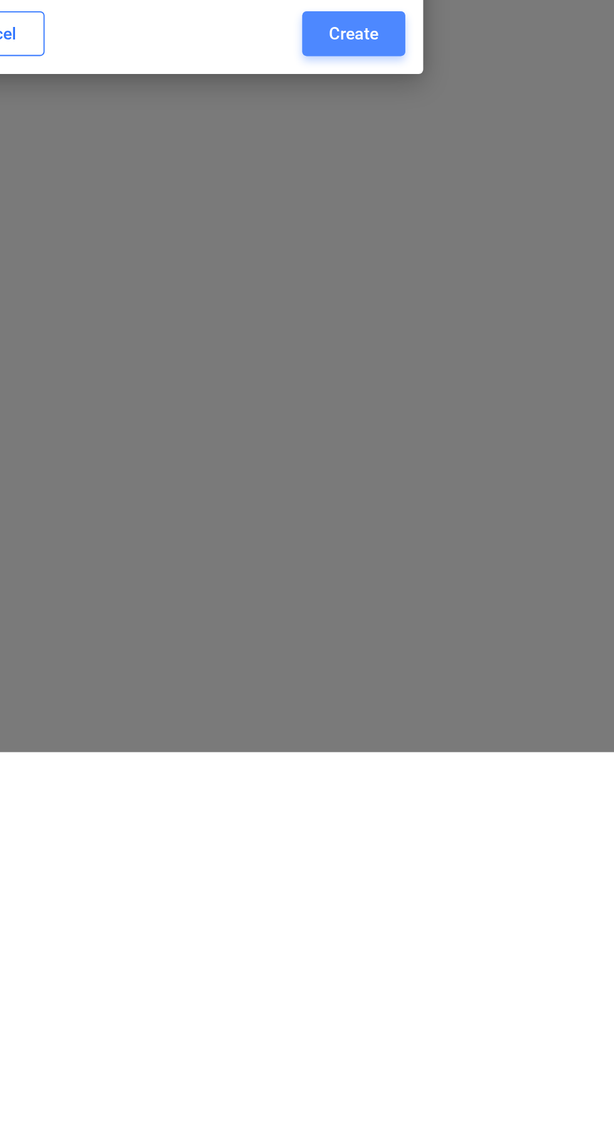
type input "[PERSON_NAME][EMAIL_ADDRESS][DOMAIN_NAME]"
click at [423, 734] on div "Create" at bounding box center [410, 726] width 28 height 16
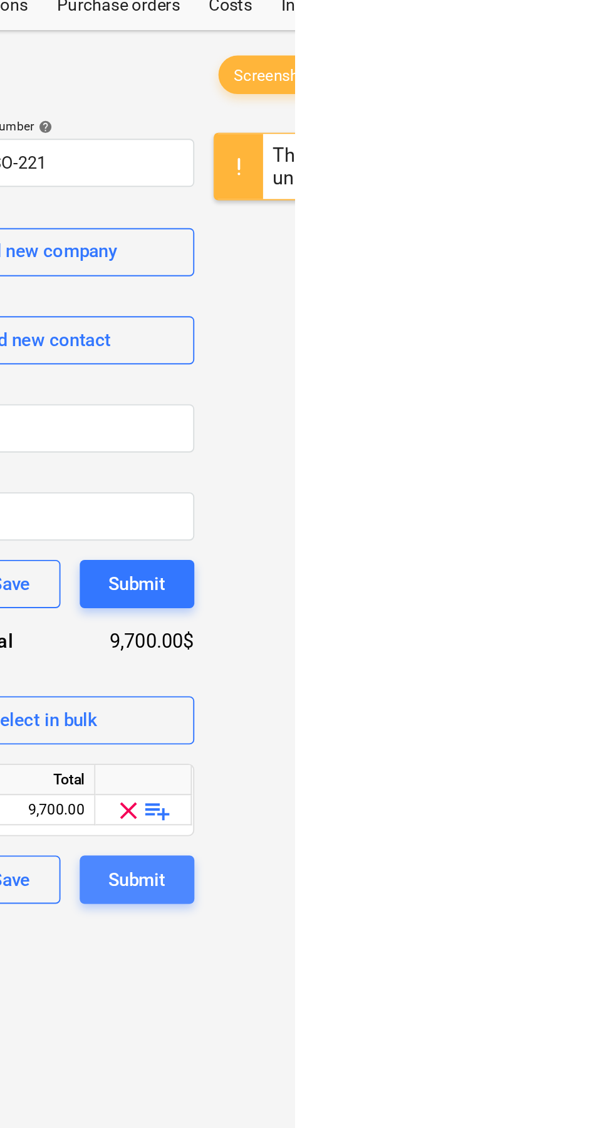
click at [548, 499] on button "Submit" at bounding box center [533, 498] width 60 height 25
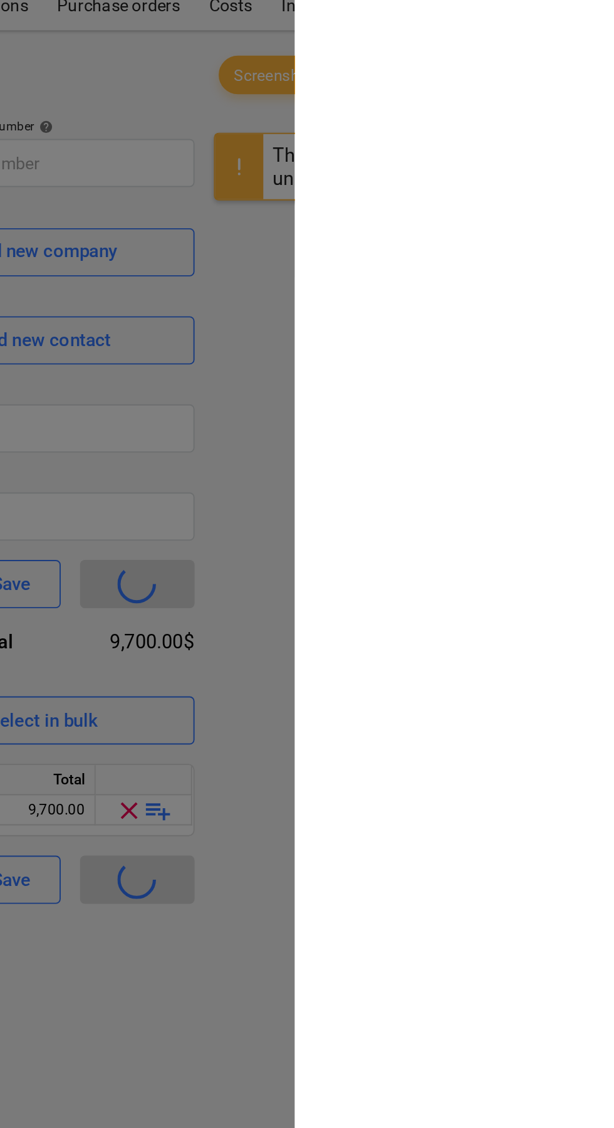
type input "506HENRY-SO-221"
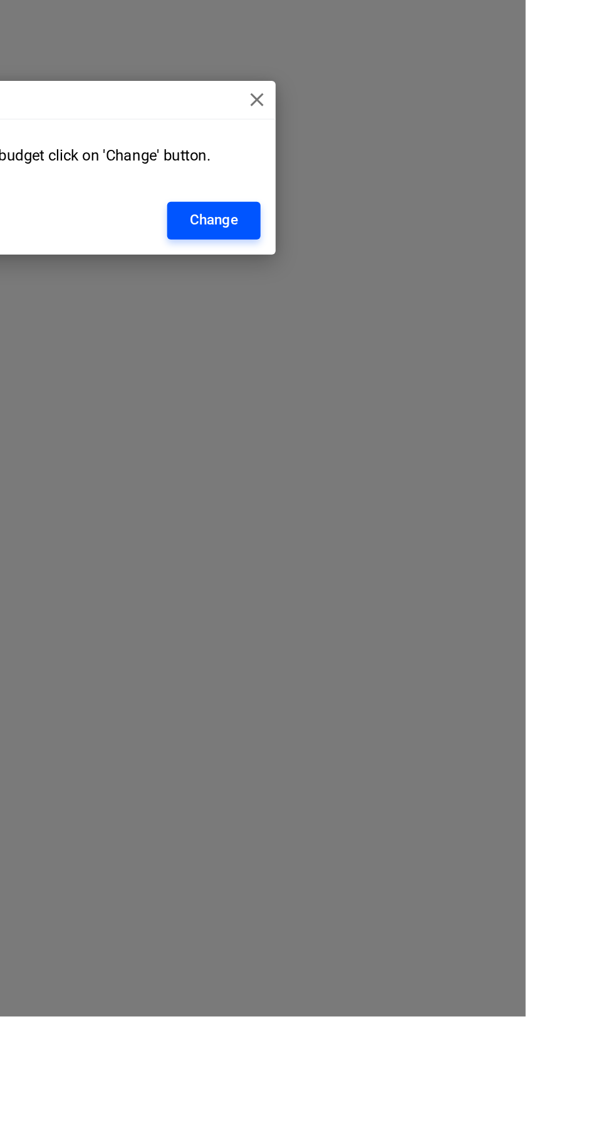
click at [423, 607] on div "Change" at bounding box center [407, 598] width 32 height 16
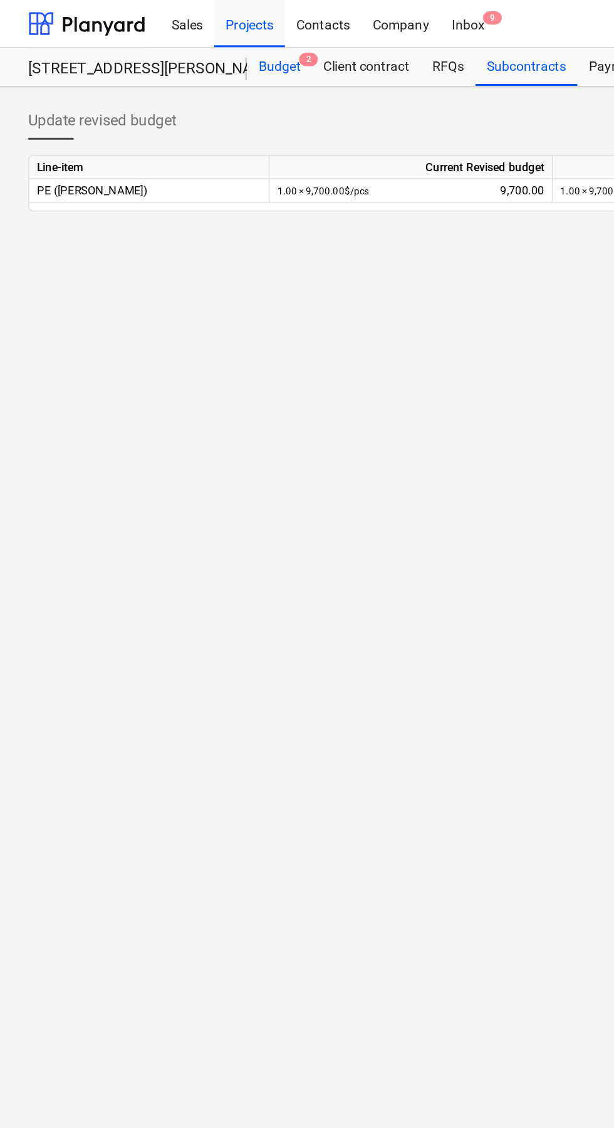
click at [191, 44] on div "Budget 2" at bounding box center [185, 44] width 43 height 25
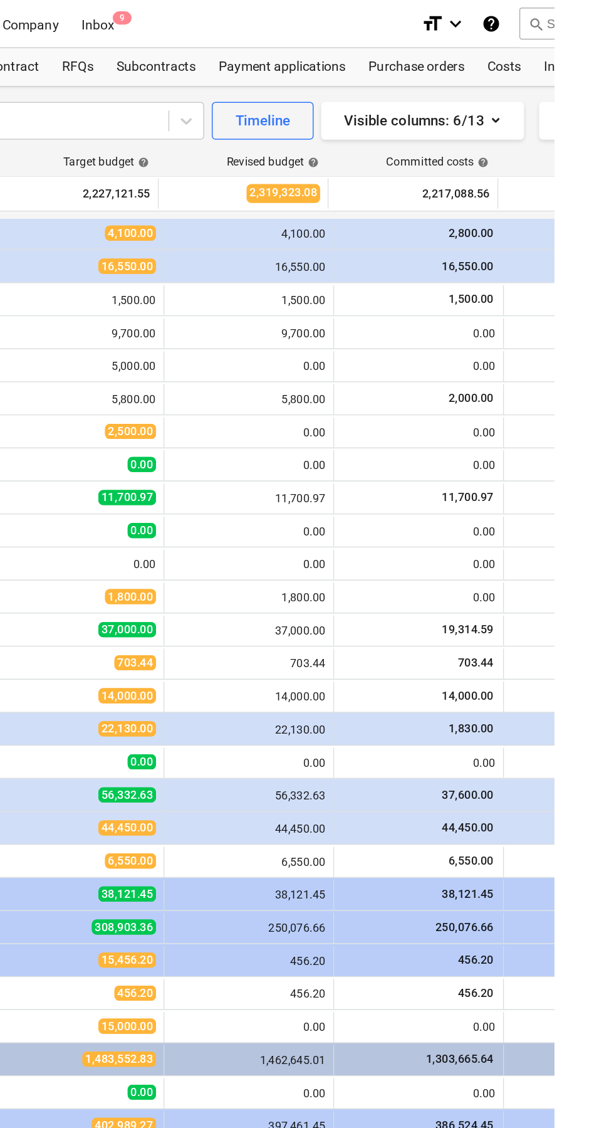
scroll to position [90, 0]
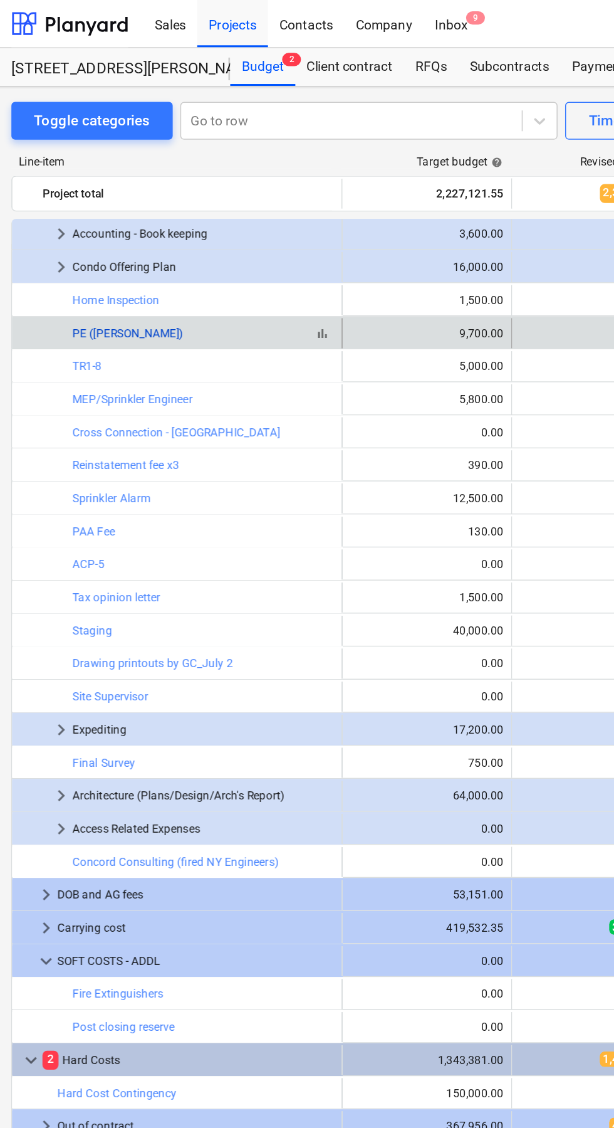
click at [105, 222] on link "PE ([PERSON_NAME])" at bounding box center [96, 221] width 73 height 9
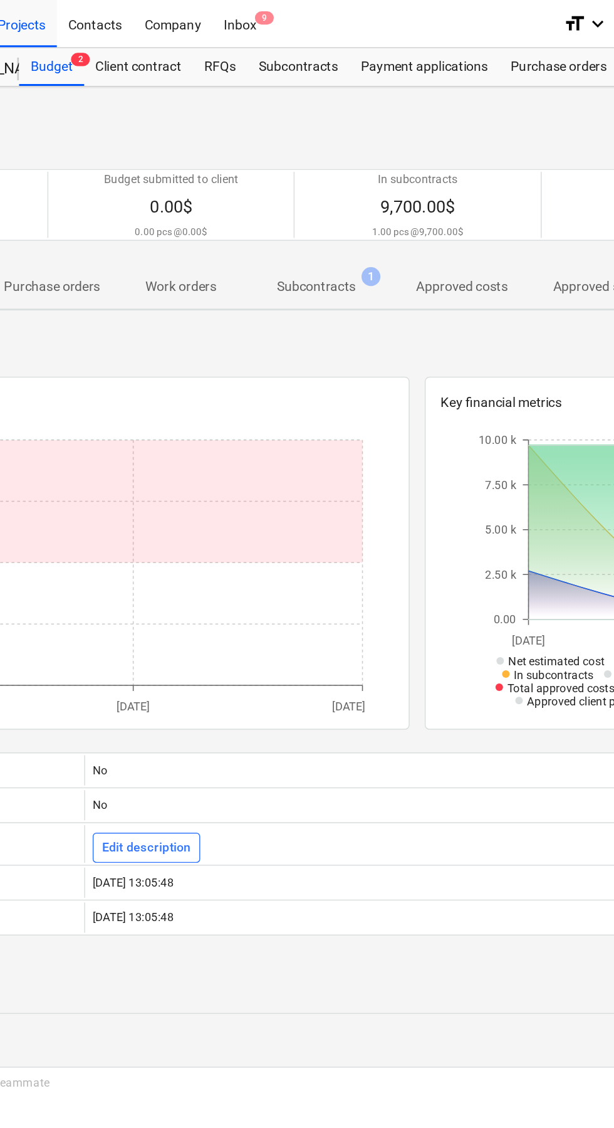
click at [368, 190] on p "Subcontracts" at bounding box center [361, 190] width 53 height 13
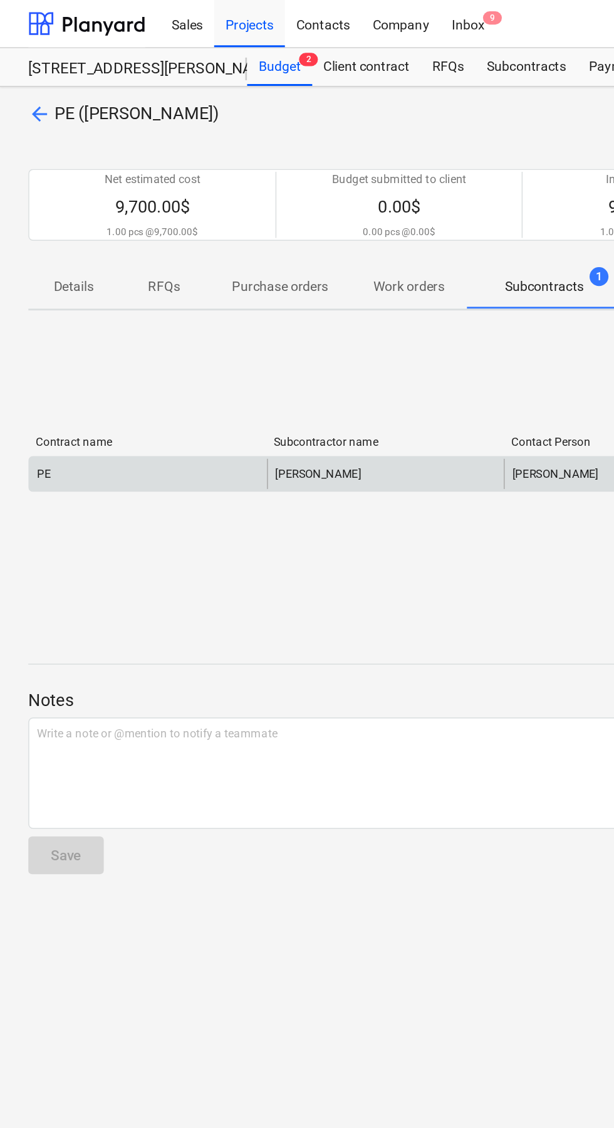
click at [136, 322] on div "PE" at bounding box center [98, 315] width 158 height 20
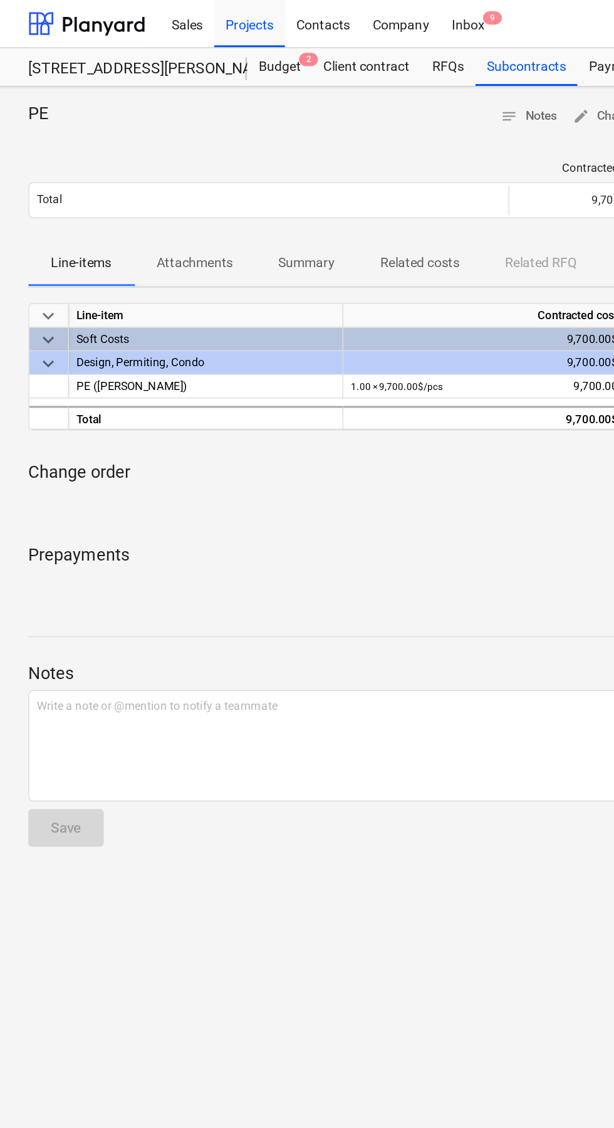
click at [291, 170] on p "Related costs" at bounding box center [279, 174] width 53 height 13
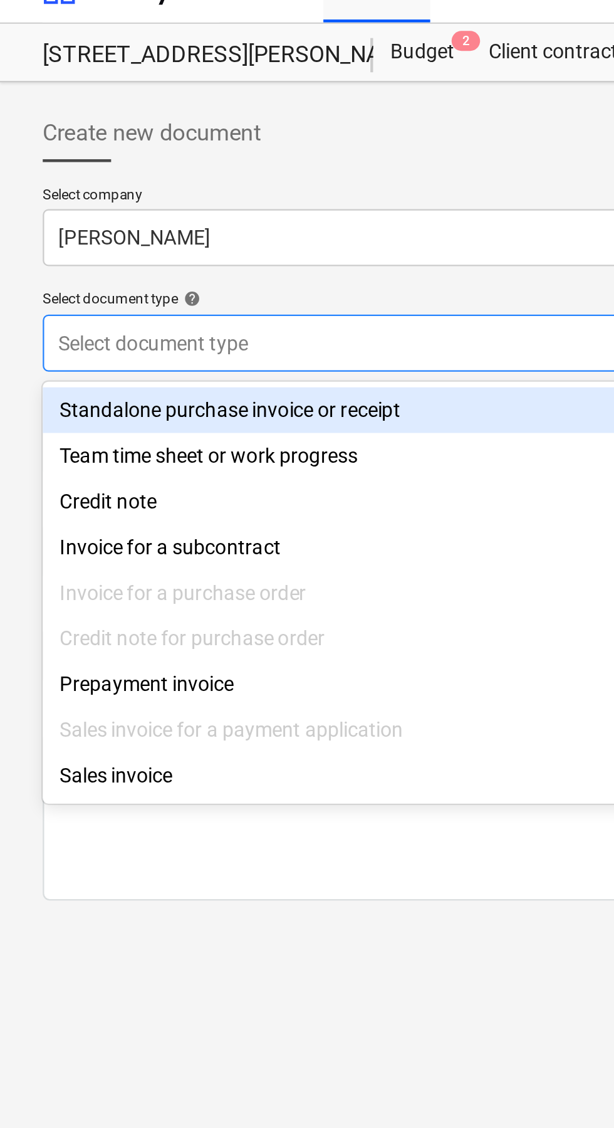
click at [119, 263] on div "Invoice for a subcontract" at bounding box center [290, 262] width 543 height 20
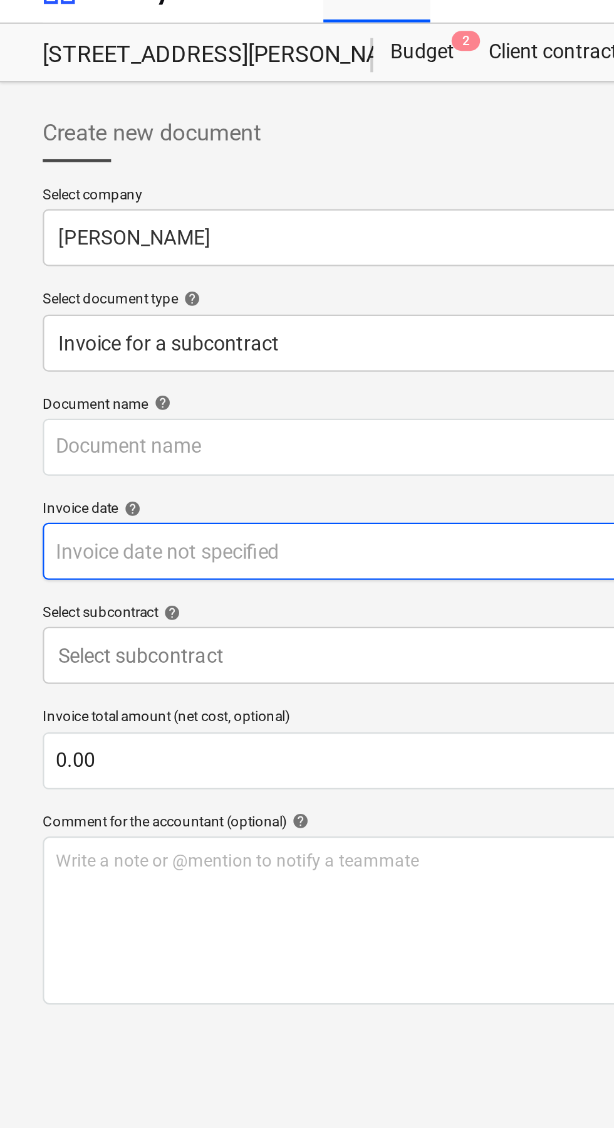
click at [145, 266] on body "Sales Projects Contacts Company Inbox 9 format_size keyboard_arrow_down help se…" at bounding box center [307, 564] width 614 height 1128
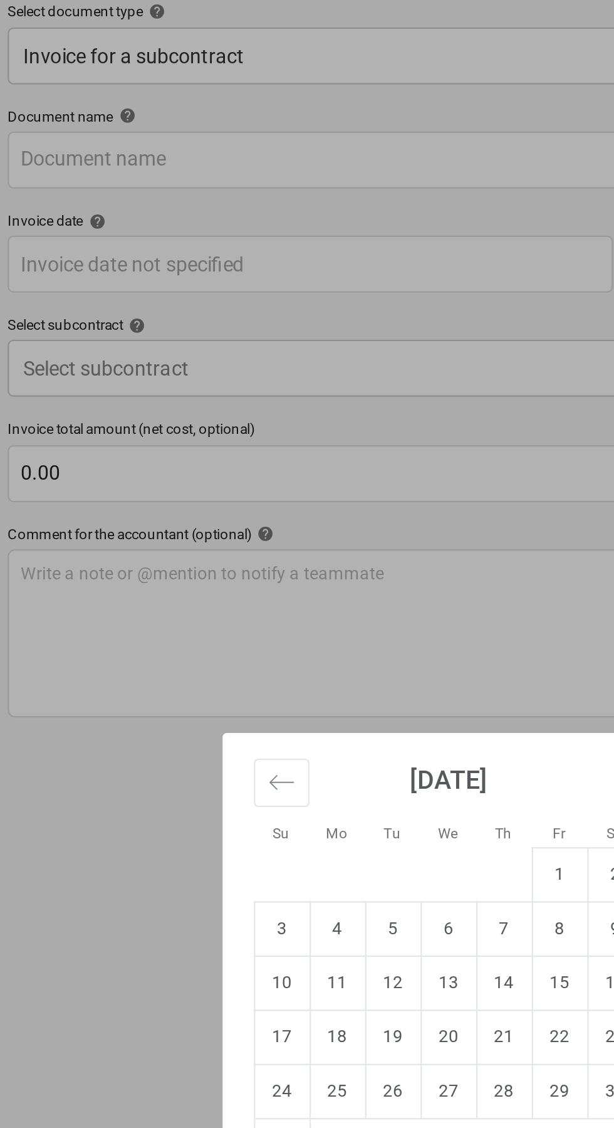
click at [179, 307] on div "Su Mo Tu We Th Fr Sa Su Mo Tu We Th Fr Sa [DATE] 1 2 3 4 5 6 7 8 9 10 11 12 13 …" at bounding box center [307, 564] width 614 height 1128
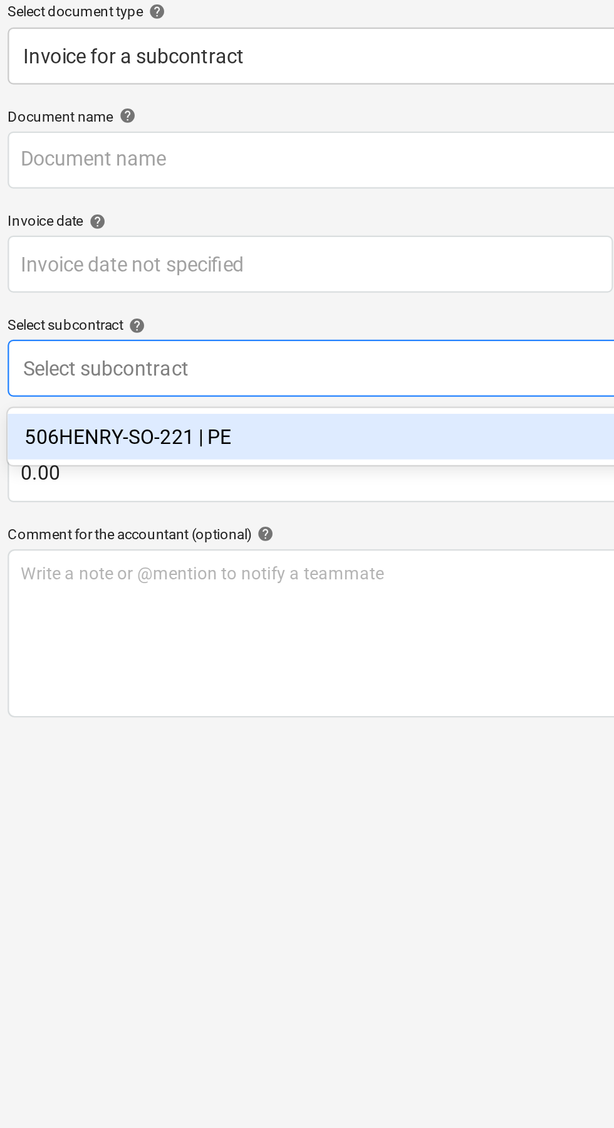
click at [122, 345] on div "506HENRY-SO-221 | PE" at bounding box center [290, 340] width 543 height 20
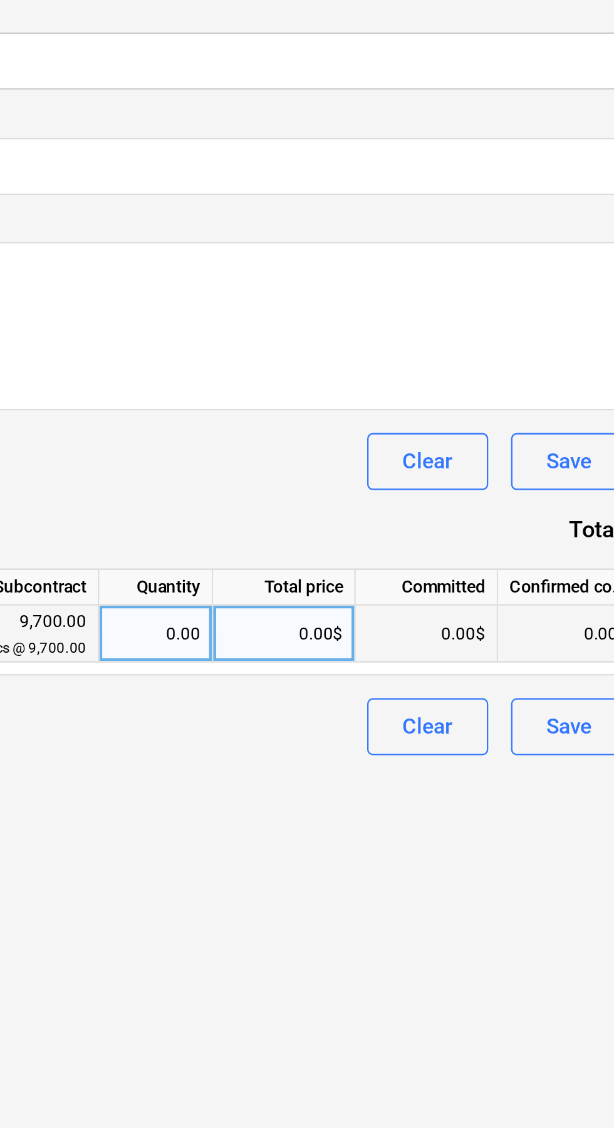
click at [291, 562] on div "0.00" at bounding box center [284, 561] width 39 height 25
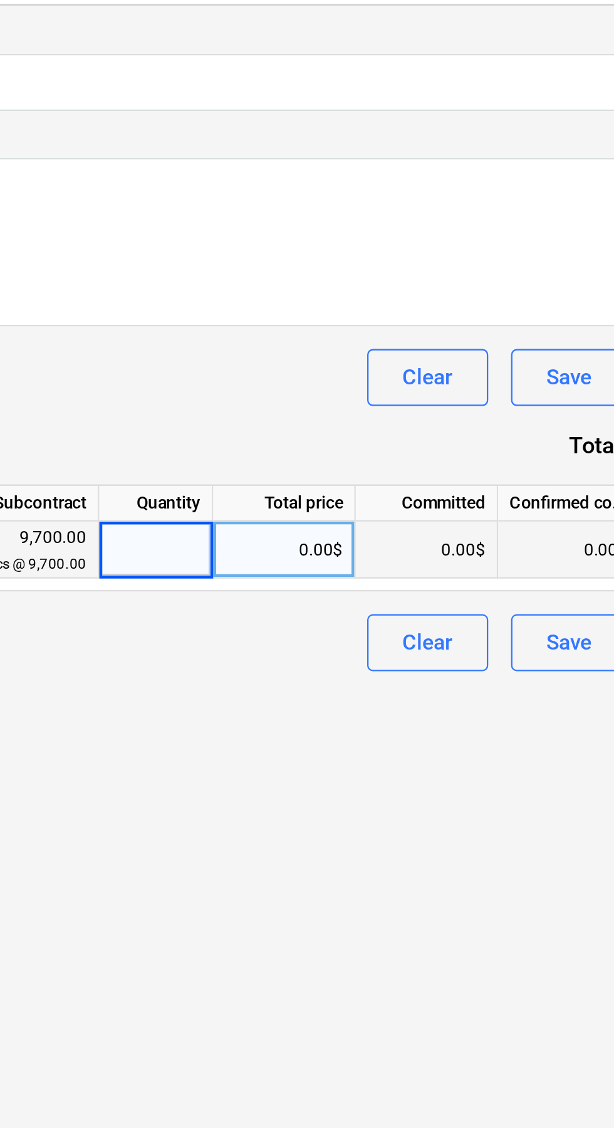
click at [351, 564] on div "0.00$" at bounding box center [341, 561] width 63 height 25
type input "2700"
click at [331, 592] on div "Clear Save Submit" at bounding box center [290, 602] width 543 height 25
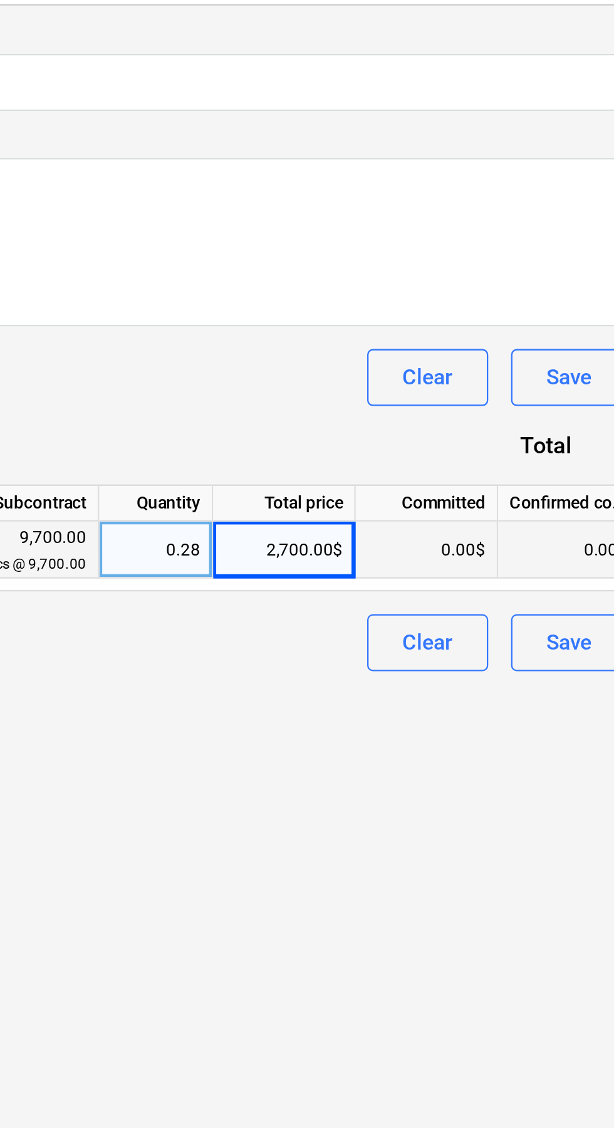
click at [422, 559] on div "0.00$" at bounding box center [404, 561] width 63 height 25
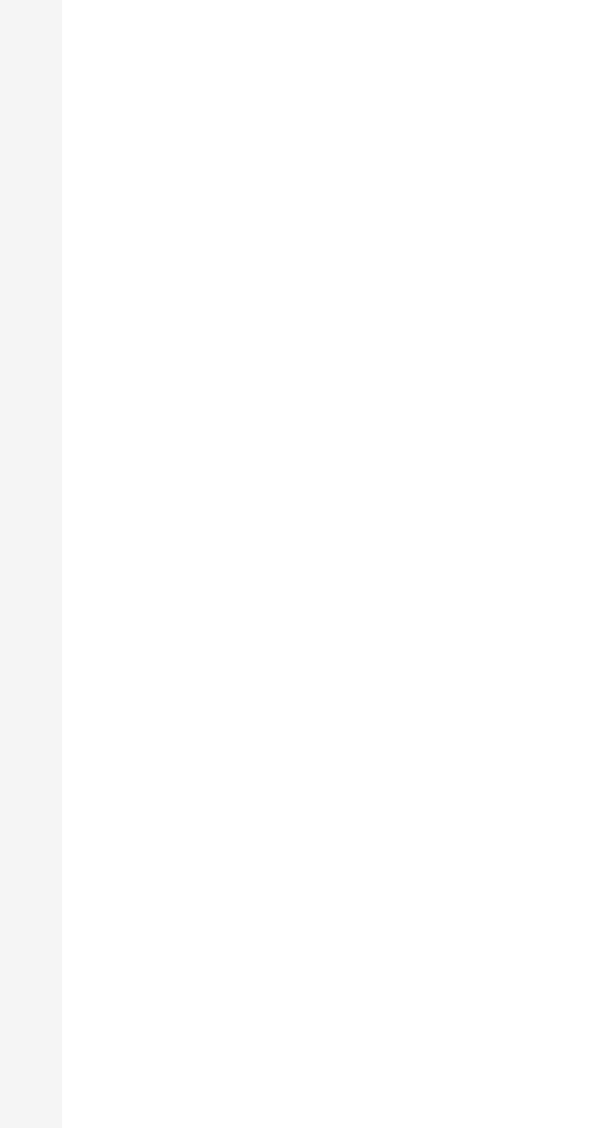
type input "Screenshot_20250827_211605_Shortwave.jpg"
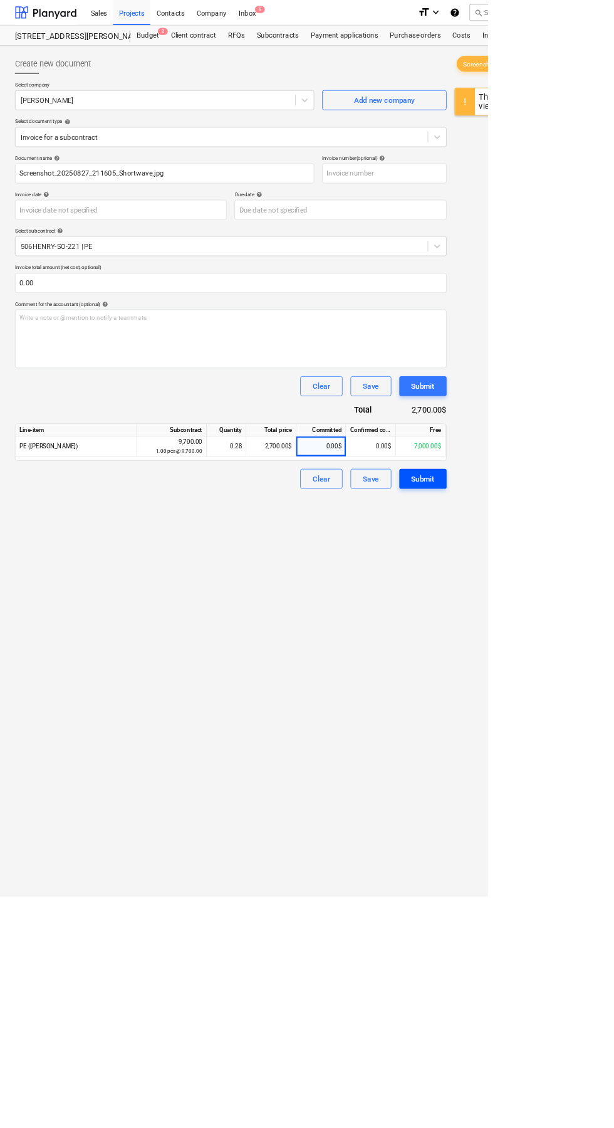
click at [551, 603] on button "Submit" at bounding box center [533, 602] width 60 height 25
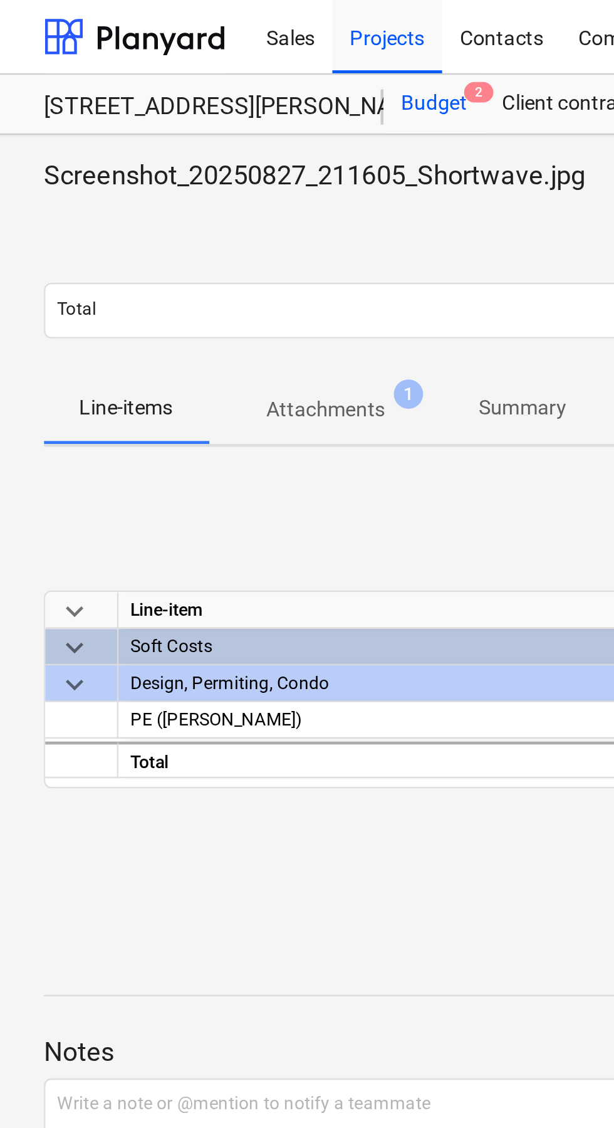
click at [181, 54] on div "Budget 2" at bounding box center [185, 44] width 43 height 25
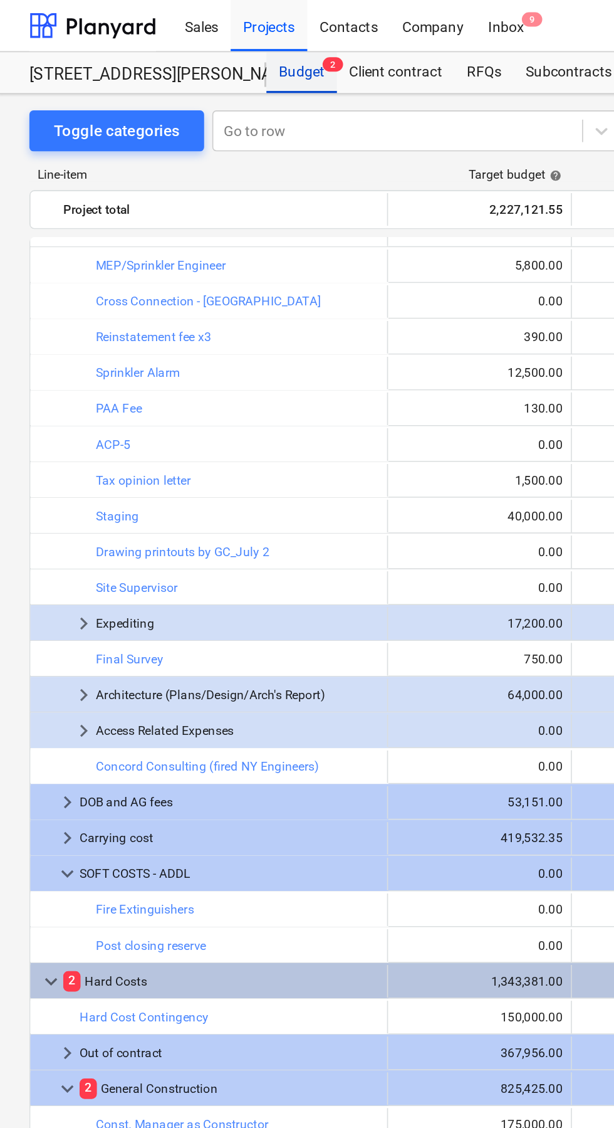
scroll to position [41, 0]
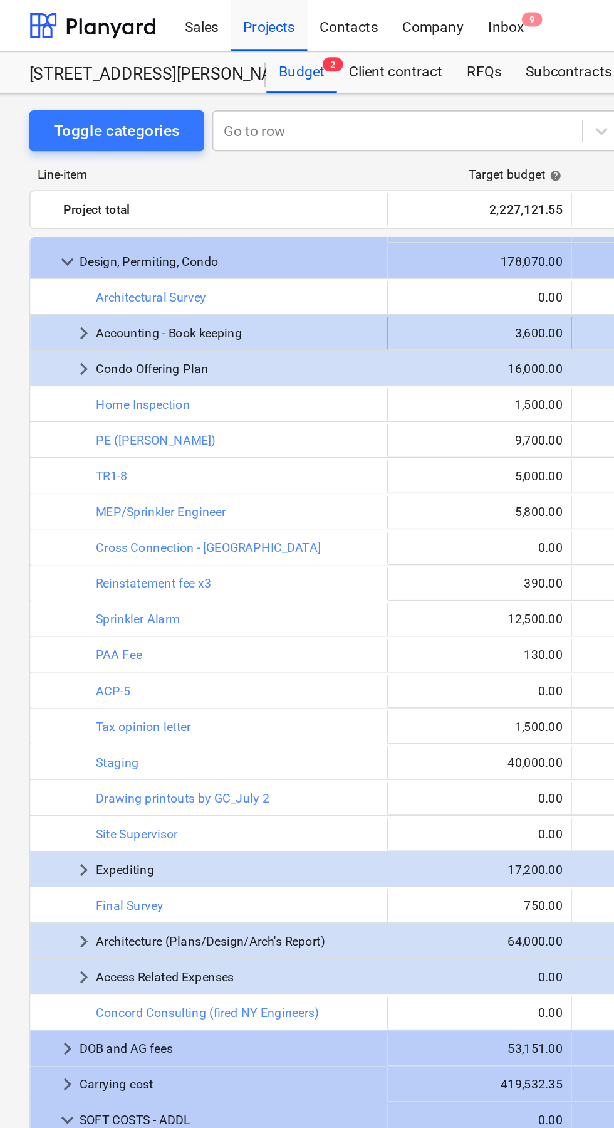
click at [58, 204] on span "keyboard_arrow_right" at bounding box center [52, 204] width 15 height 15
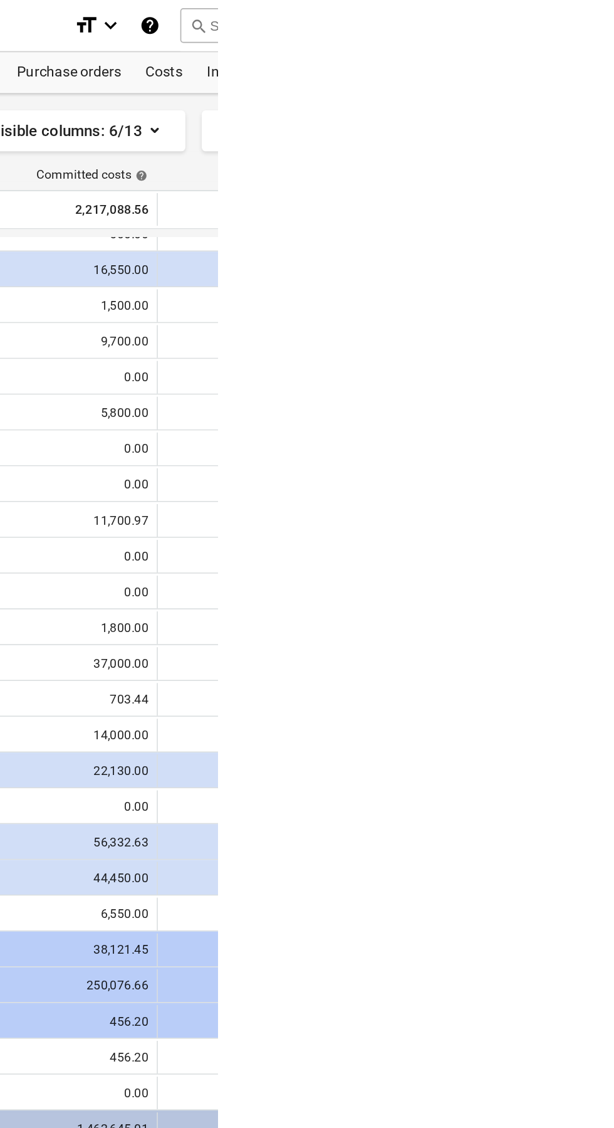
scroll to position [0, 0]
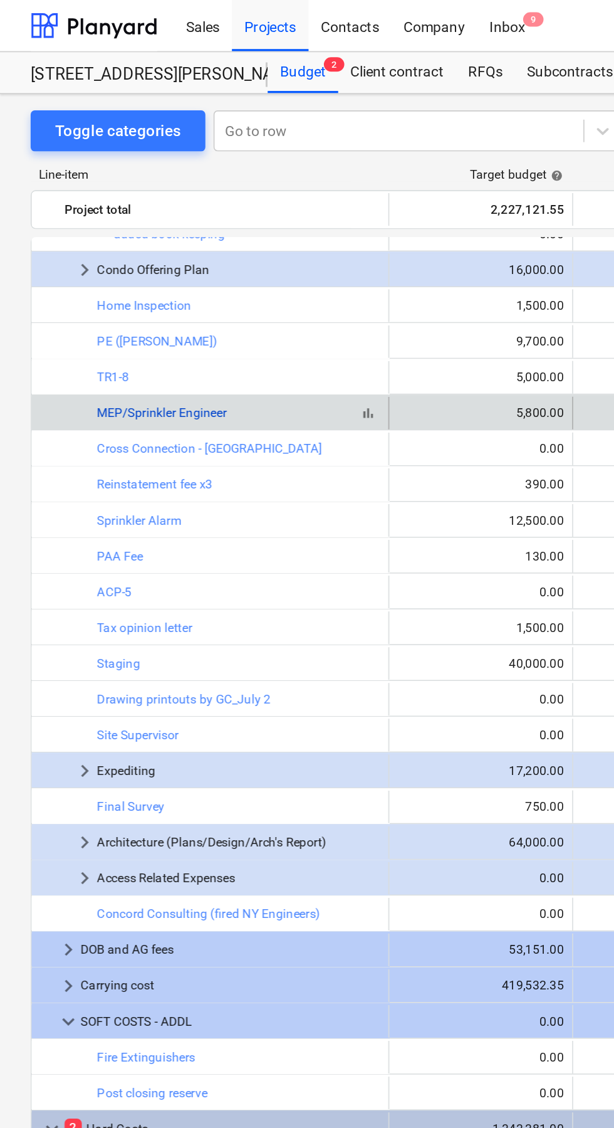
click at [110, 254] on link "MEP/Sprinkler Engineer" at bounding box center [100, 253] width 80 height 9
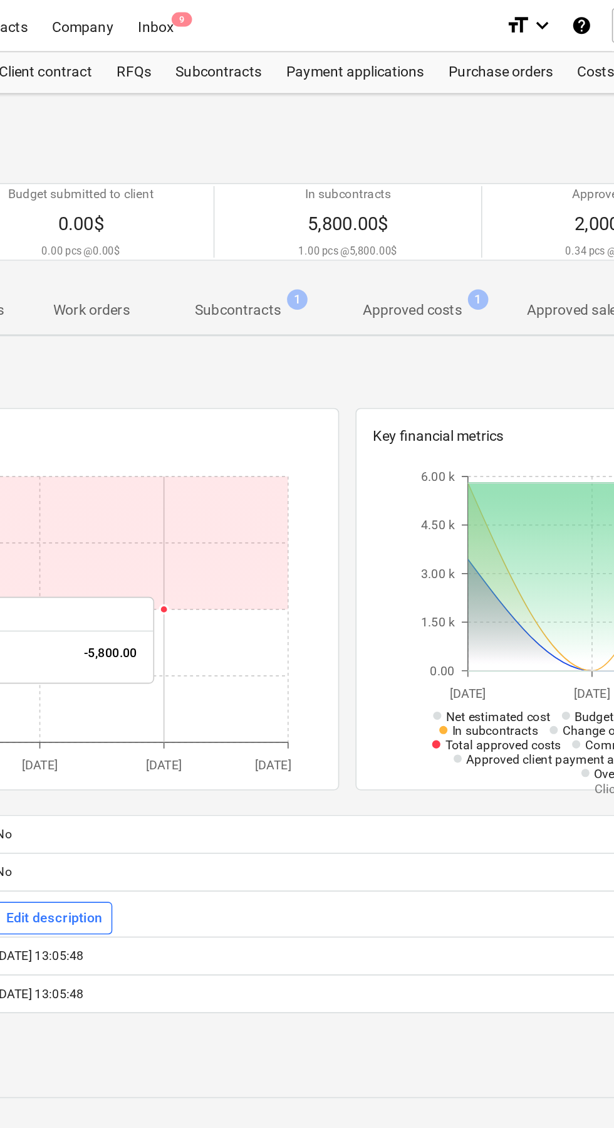
click at [376, 189] on p "Subcontracts" at bounding box center [361, 190] width 53 height 13
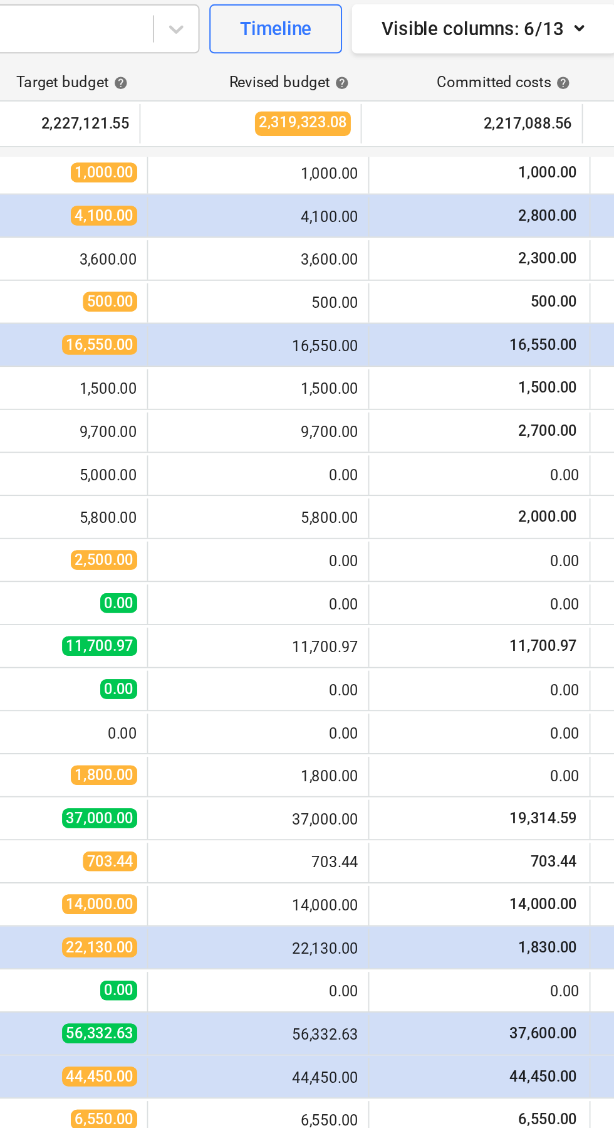
scroll to position [69, 0]
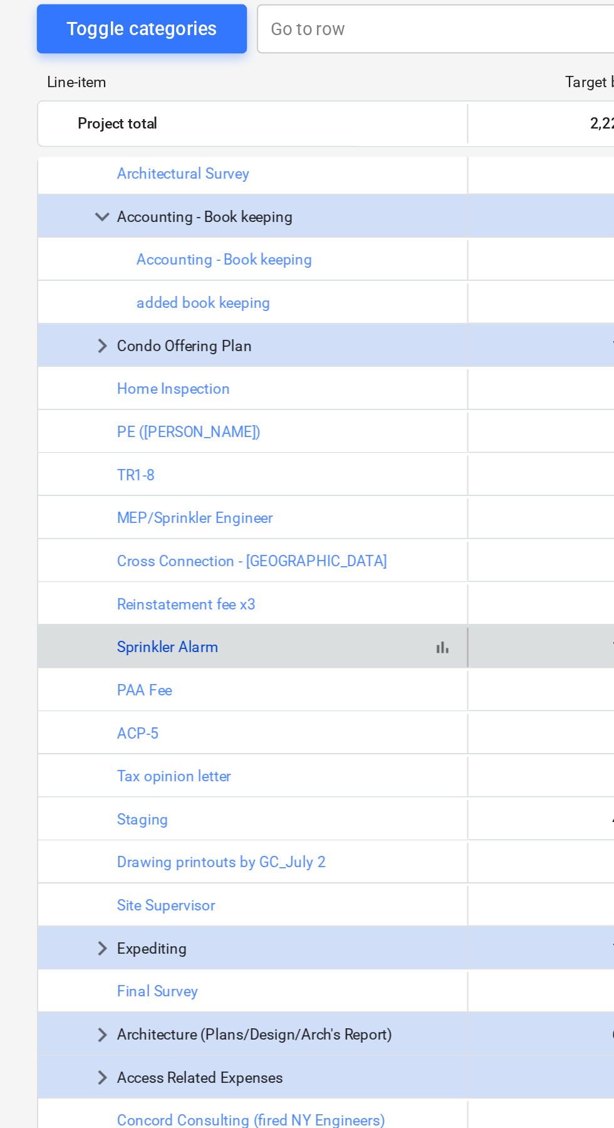
click at [84, 396] on link "Sprinkler Alarm" at bounding box center [86, 395] width 52 height 9
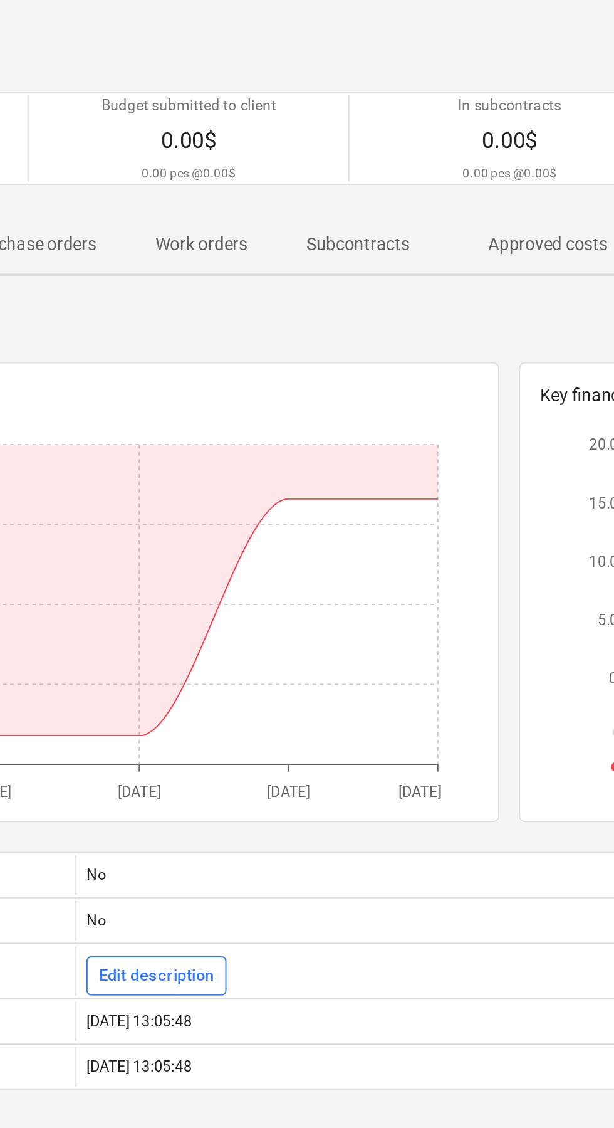
click at [367, 187] on p "Subcontracts" at bounding box center [351, 190] width 53 height 13
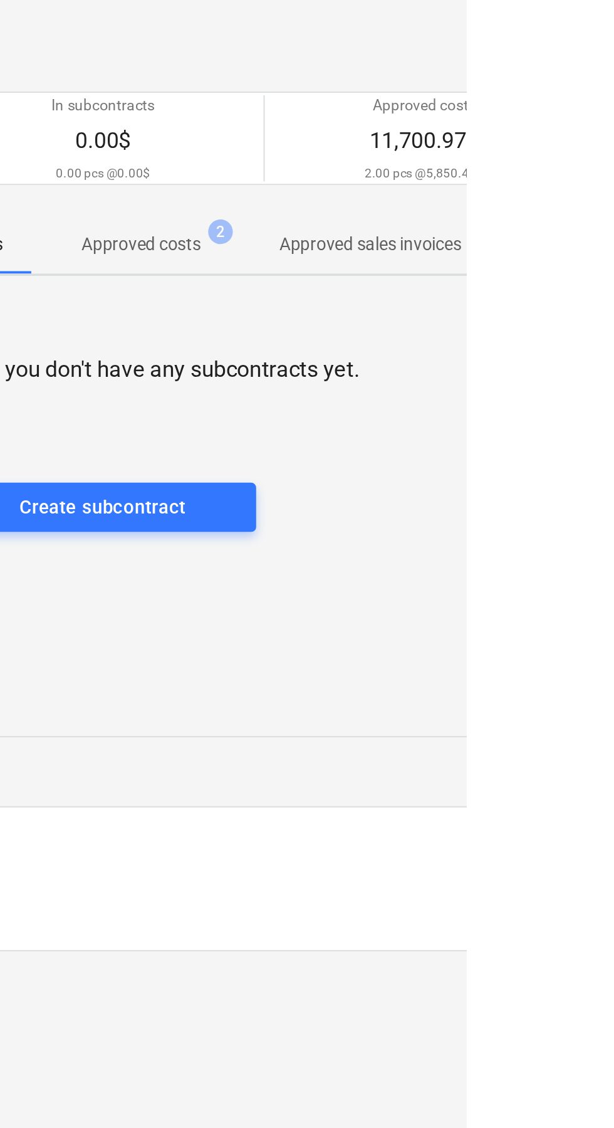
click at [464, 191] on p "Approved costs" at bounding box center [448, 190] width 61 height 13
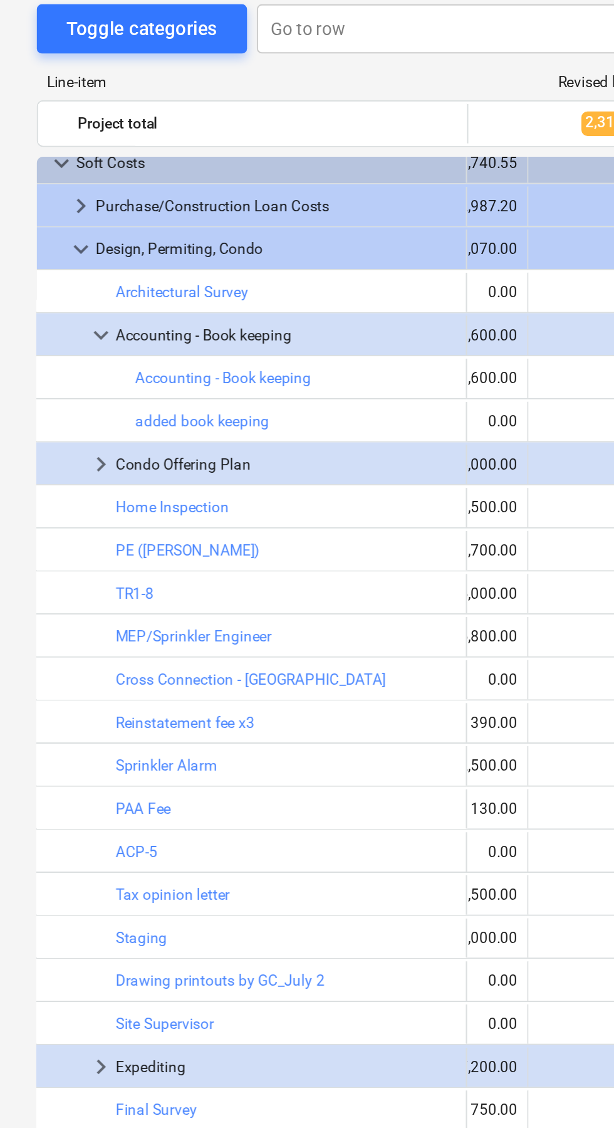
scroll to position [9, 83]
click at [52, 295] on span "keyboard_arrow_right" at bounding box center [51, 302] width 15 height 15
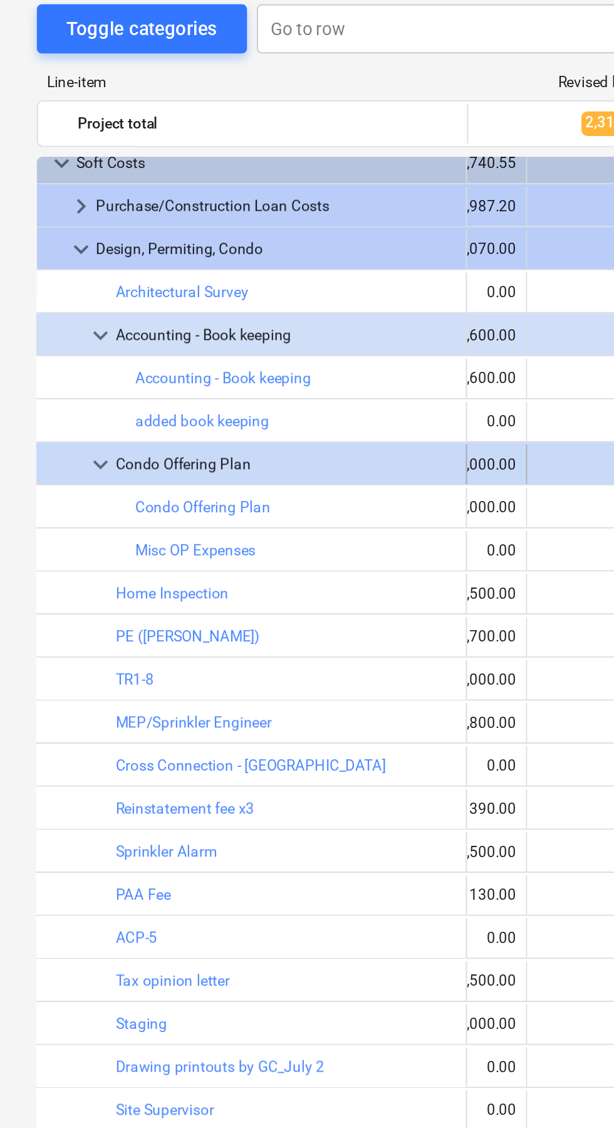
click at [52, 305] on span "keyboard_arrow_down" at bounding box center [51, 302] width 15 height 15
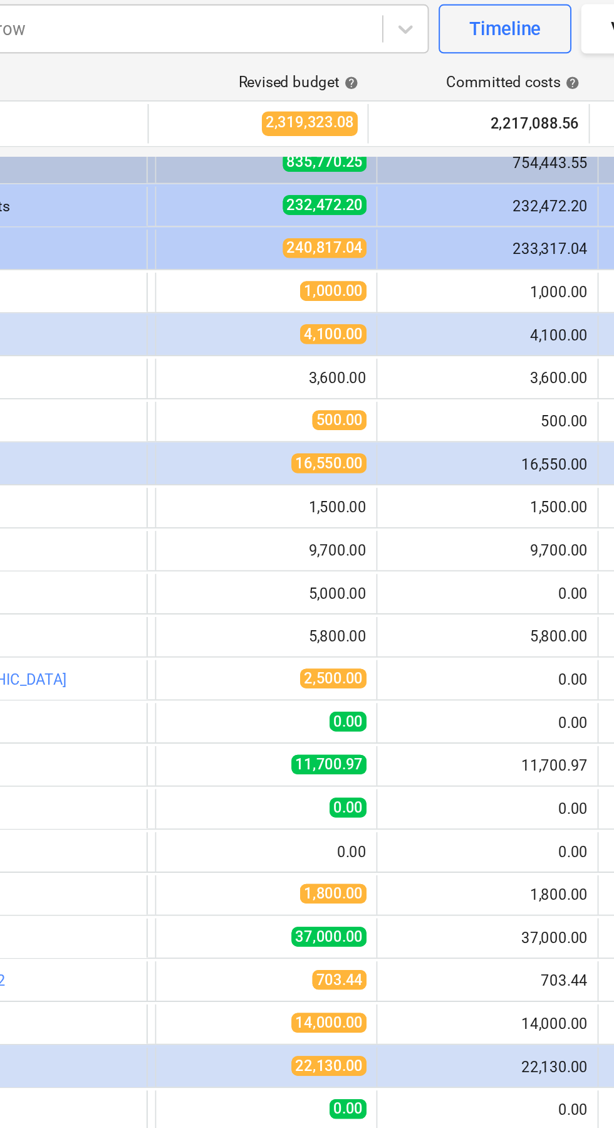
scroll to position [0, 112]
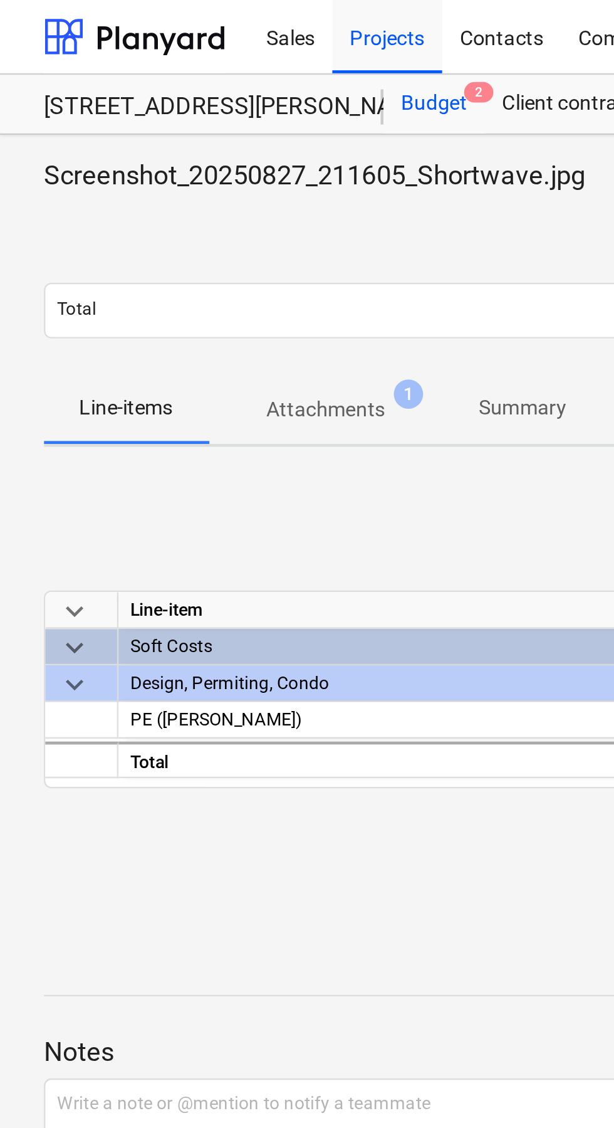
click at [191, 45] on div "Budget 2" at bounding box center [185, 44] width 43 height 25
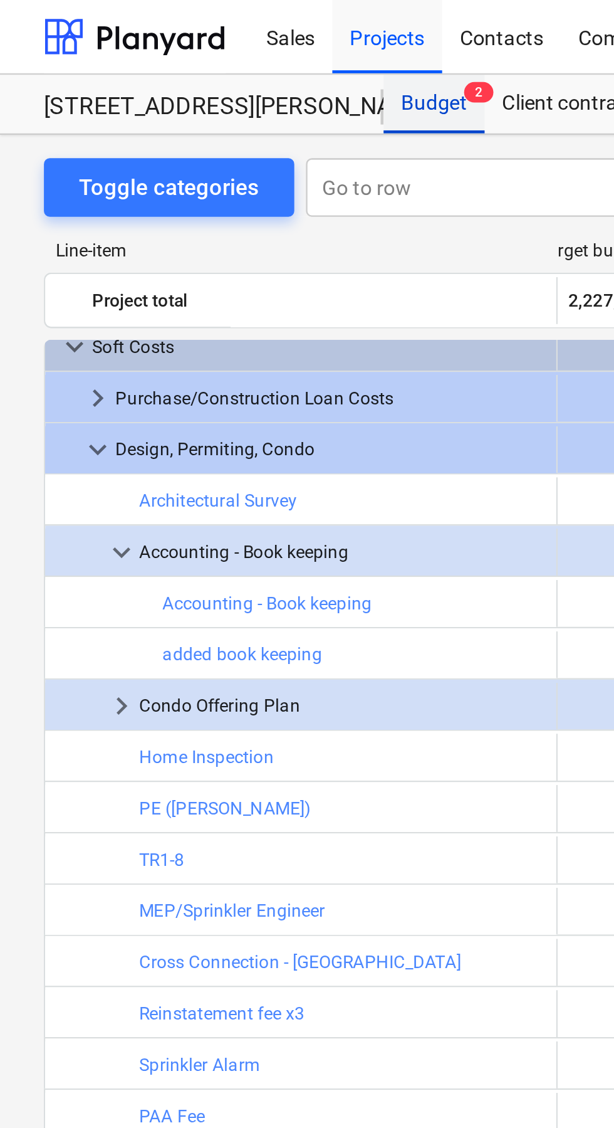
scroll to position [0, 112]
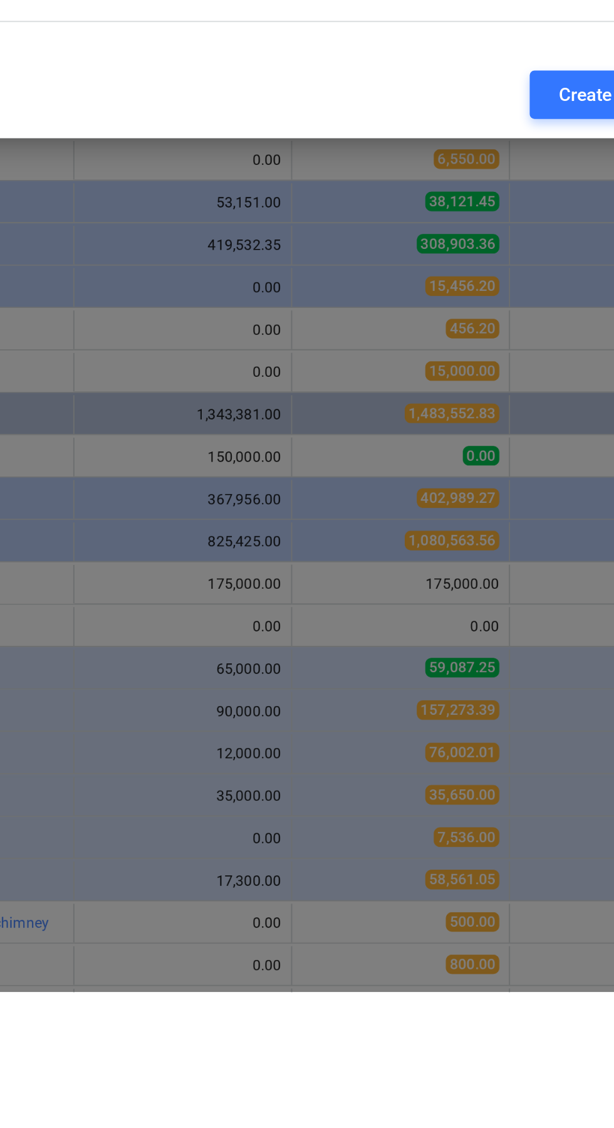
click at [398, 521] on input "text" at bounding box center [382, 508] width 290 height 25
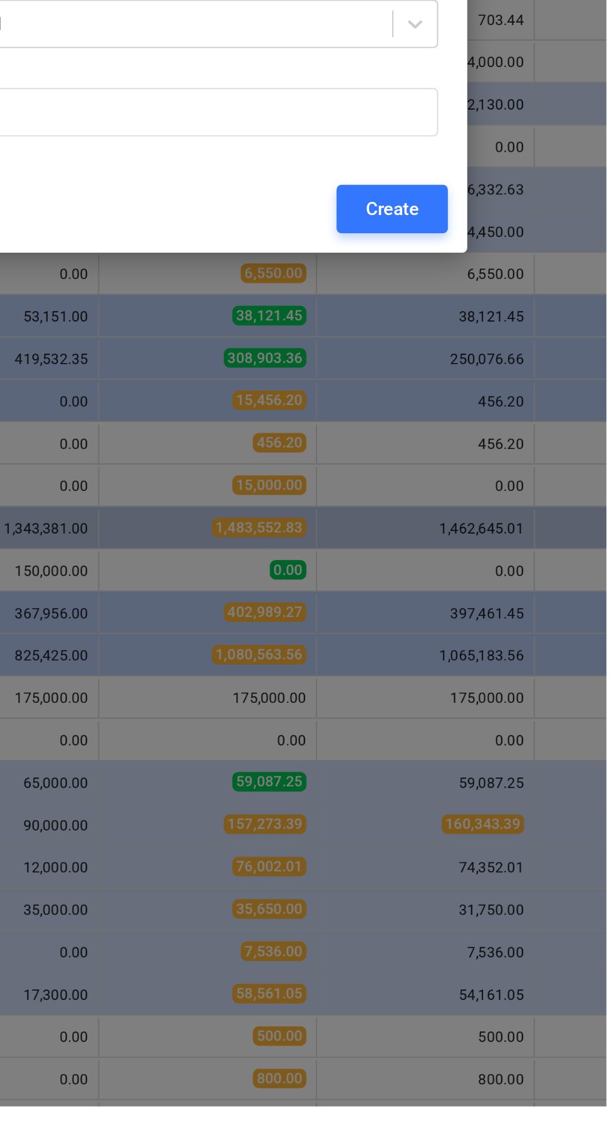
type input "Sprinkler"
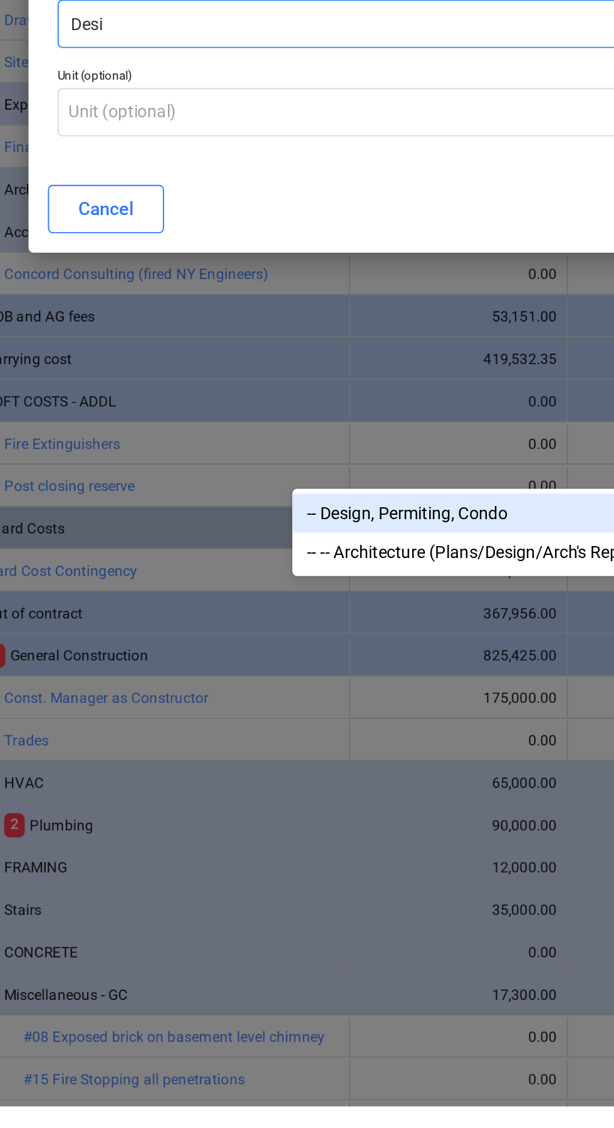
click at [295, 819] on div "-- Design, Permiting, Condo" at bounding box center [429, 820] width 440 height 20
type input "Desi"
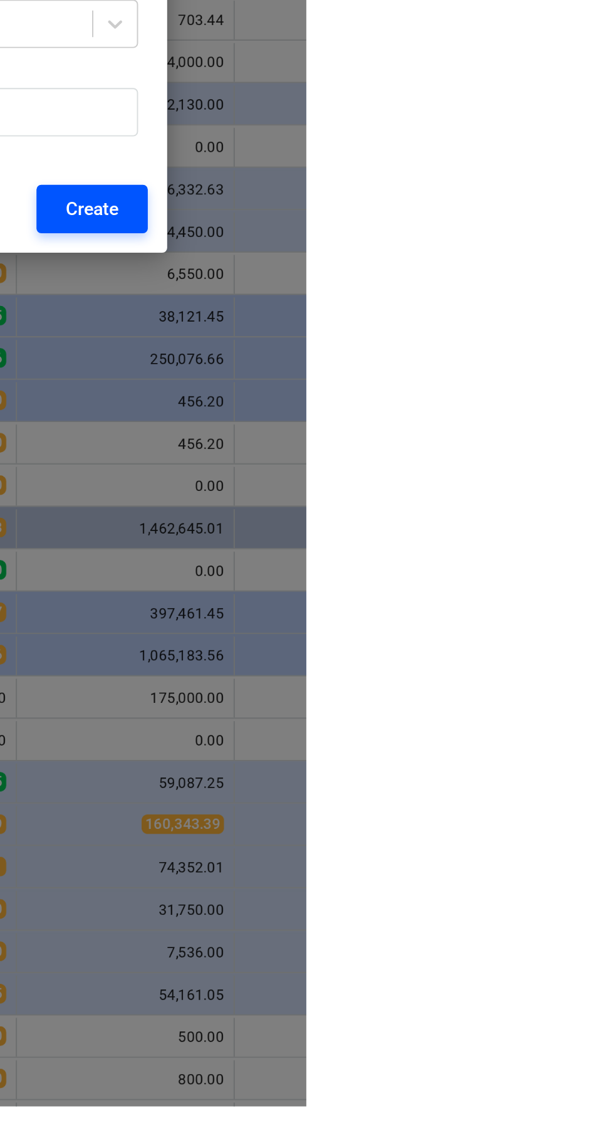
click at [517, 671] on div "Create" at bounding box center [504, 663] width 28 height 16
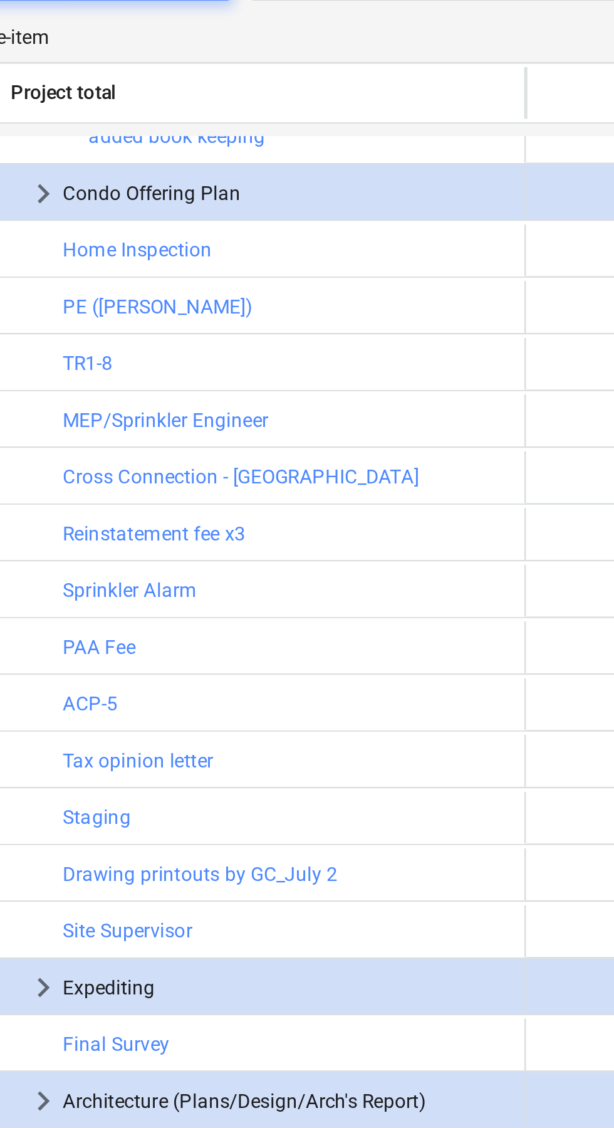
scroll to position [144, 0]
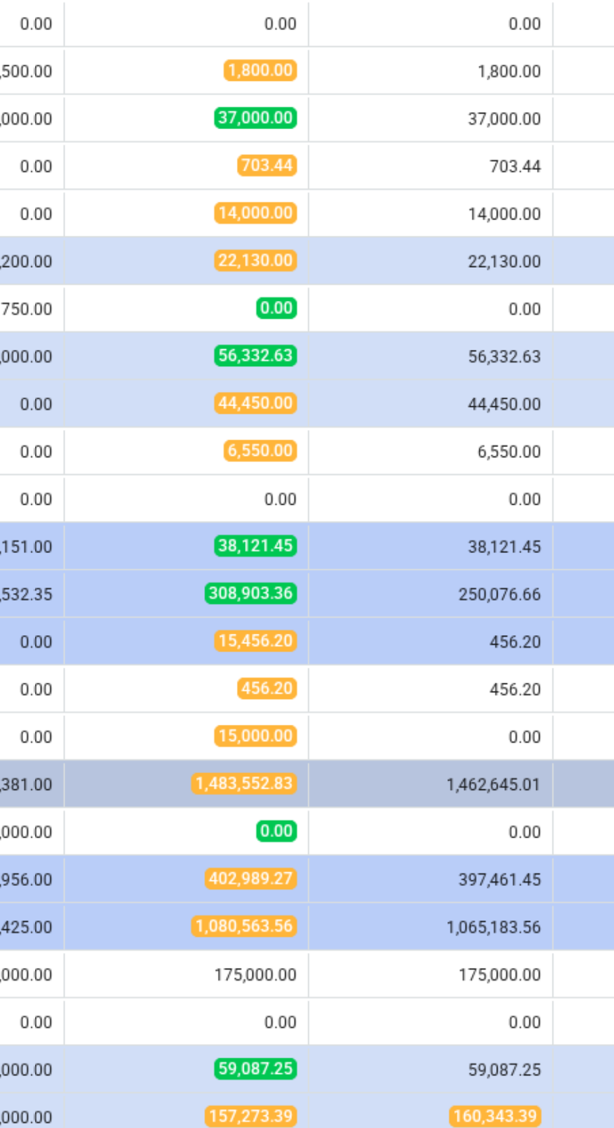
scroll to position [164, 0]
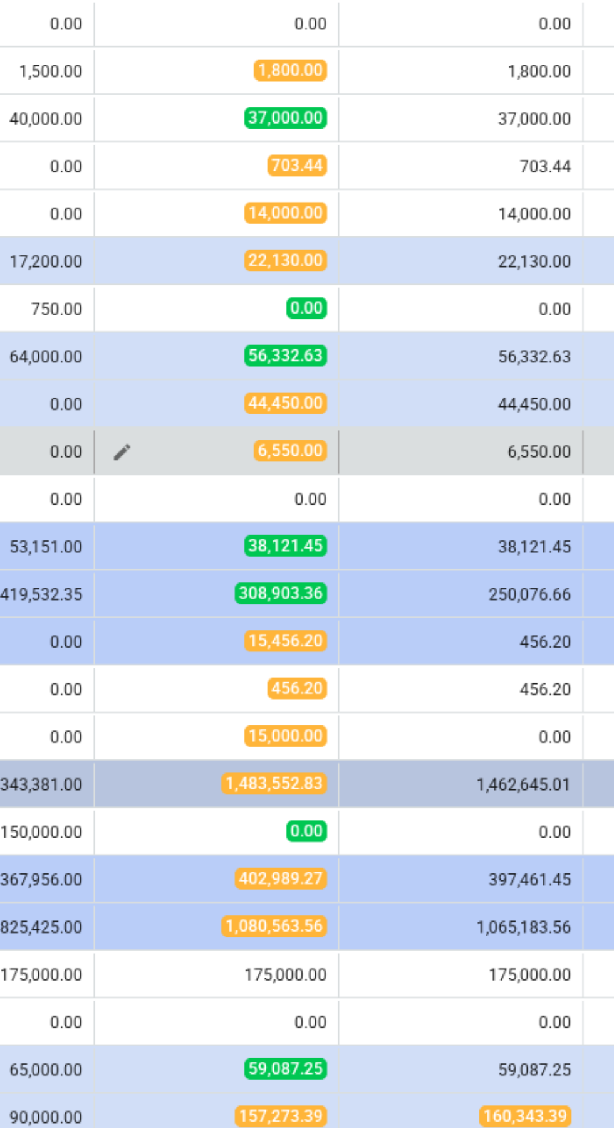
click at [436, 536] on span "6,550.00" at bounding box center [442, 541] width 34 height 10
click at [364, 543] on span "edit" at bounding box center [364, 542] width 10 height 10
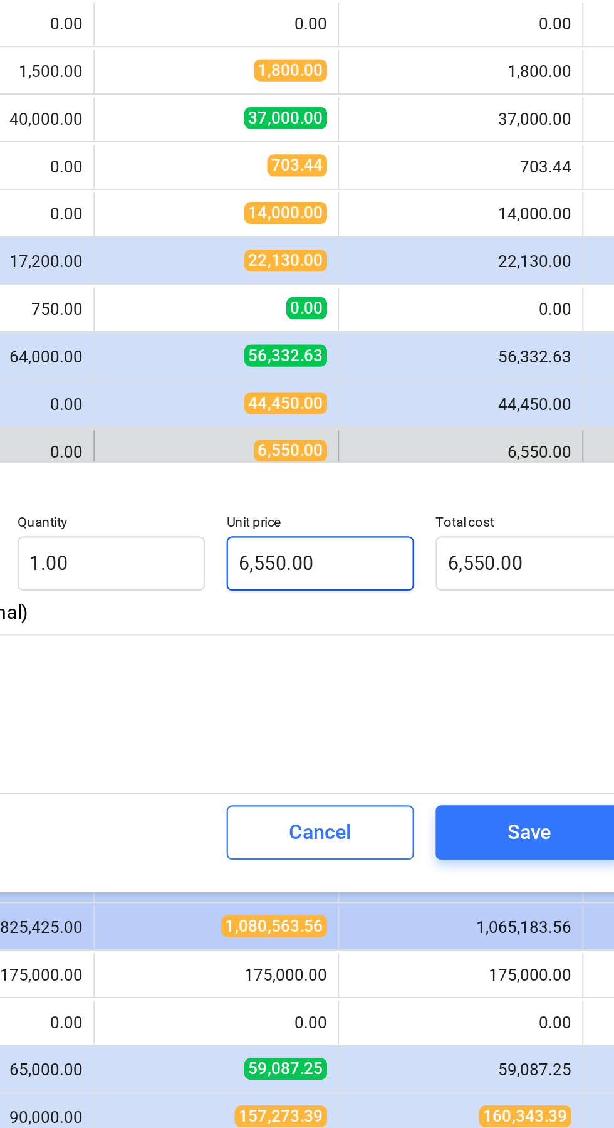
click at [465, 597] on input "6,550.00" at bounding box center [455, 592] width 86 height 25
type input "6550"
type textarea "x"
type input "655"
type textarea "x"
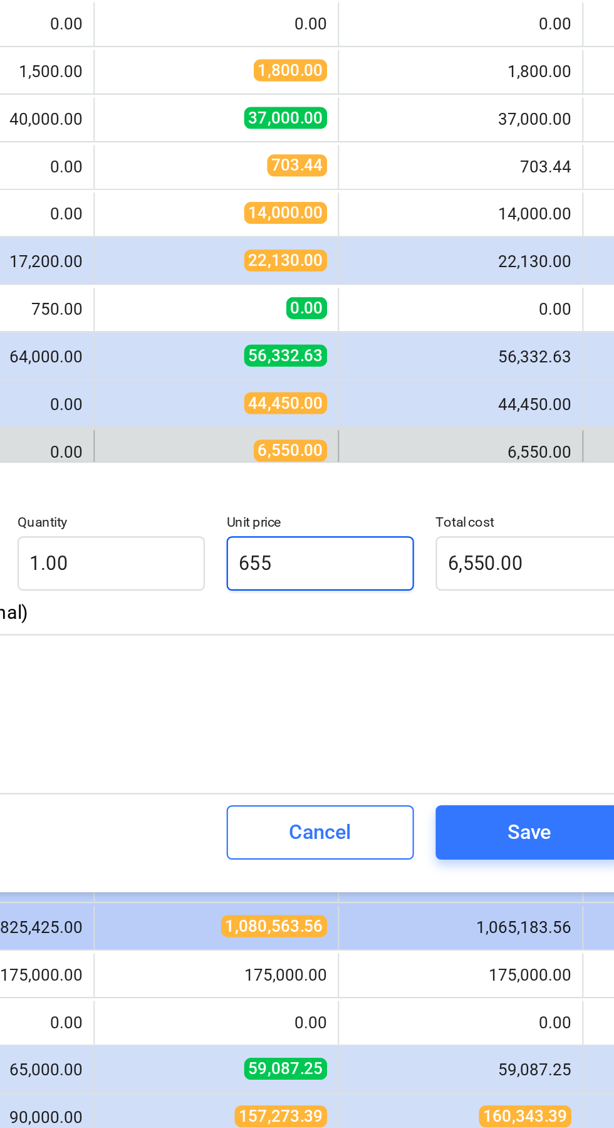
type input "655.00"
type input "65"
type textarea "x"
type input "65.00"
type input "6"
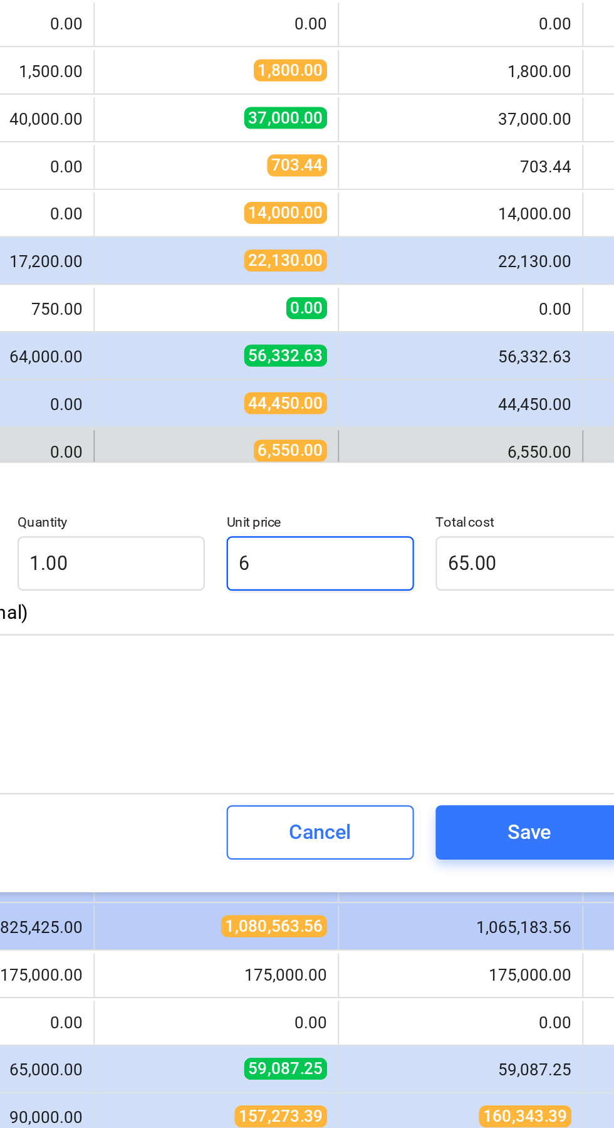
type textarea "x"
type input "6.00"
type textarea "x"
type input "0.00"
type input "7"
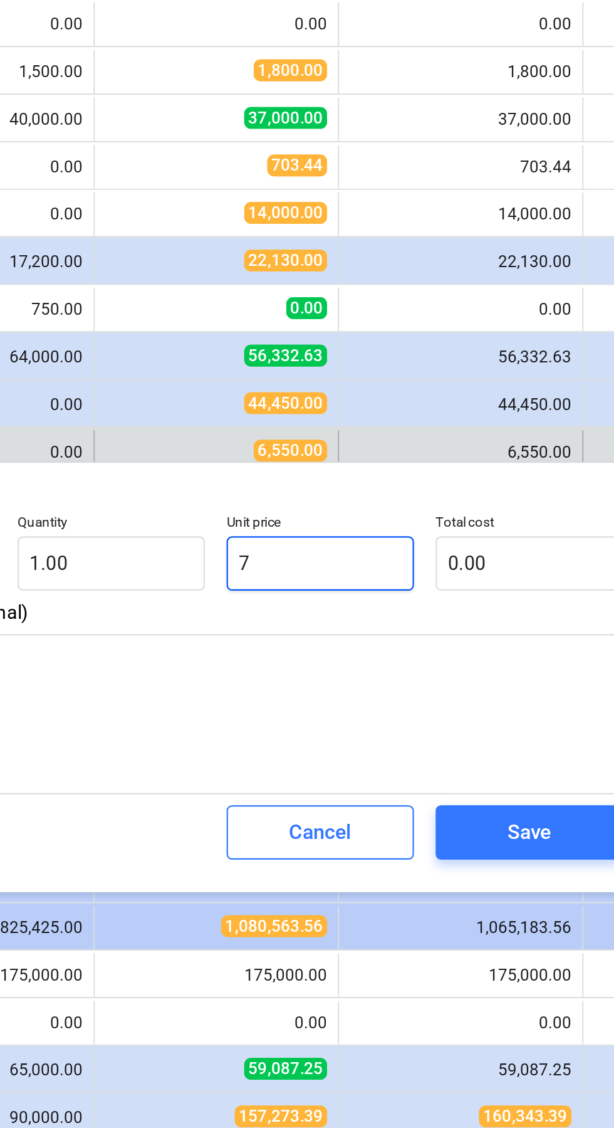
type textarea "x"
type input "7.00"
type input "73"
type textarea "x"
type input "73.00"
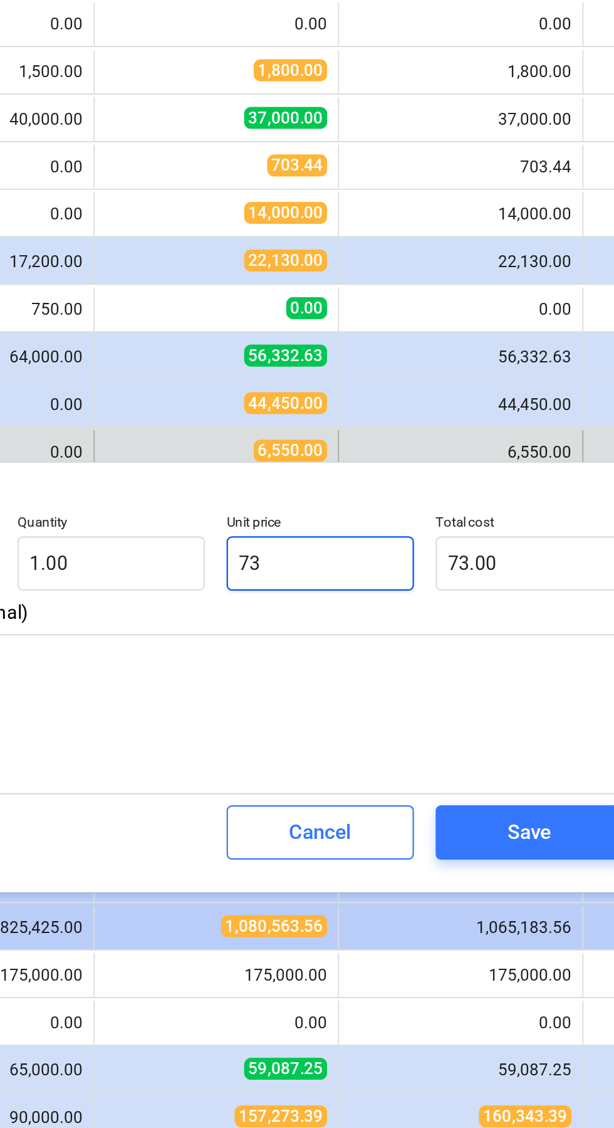
type input "730"
type textarea "x"
type input "730.00"
type input "7300"
type textarea "x"
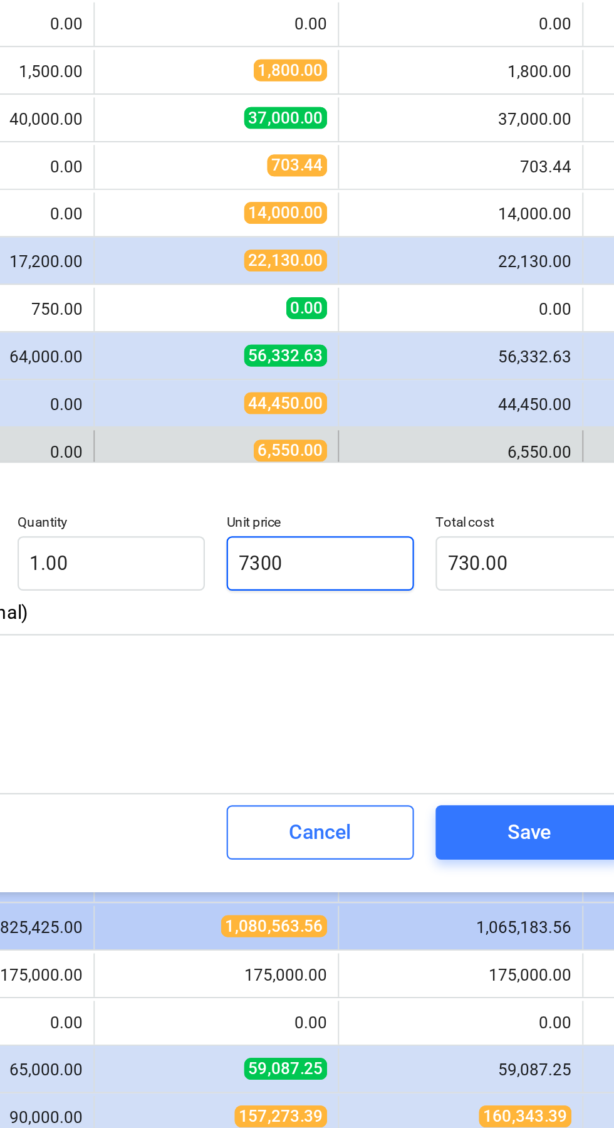
type input "7,300.00"
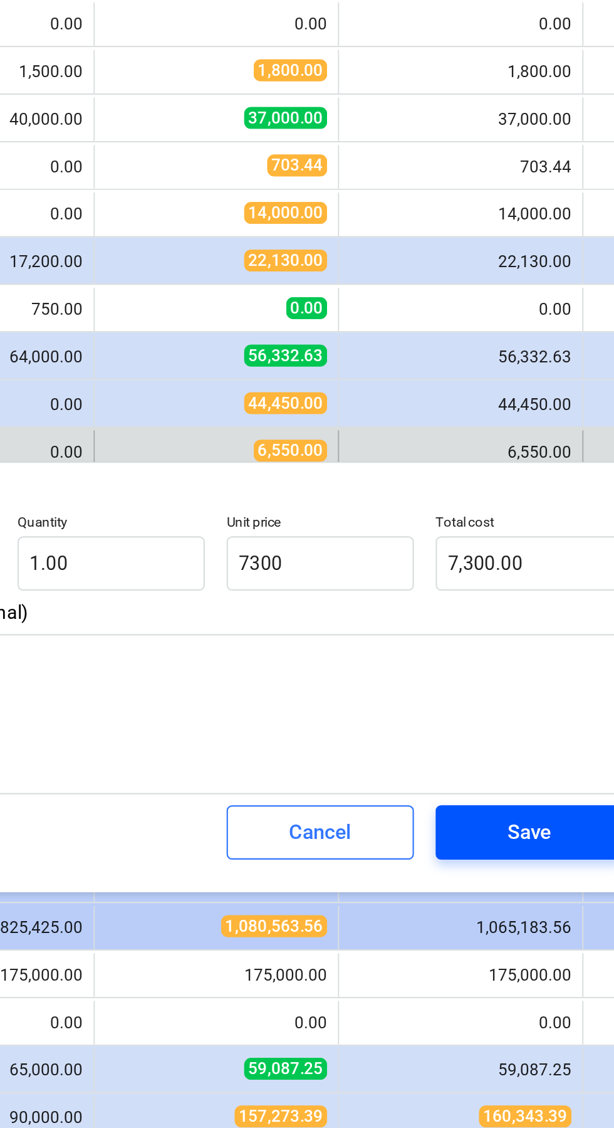
click at [560, 705] on button "Save" at bounding box center [552, 717] width 86 height 25
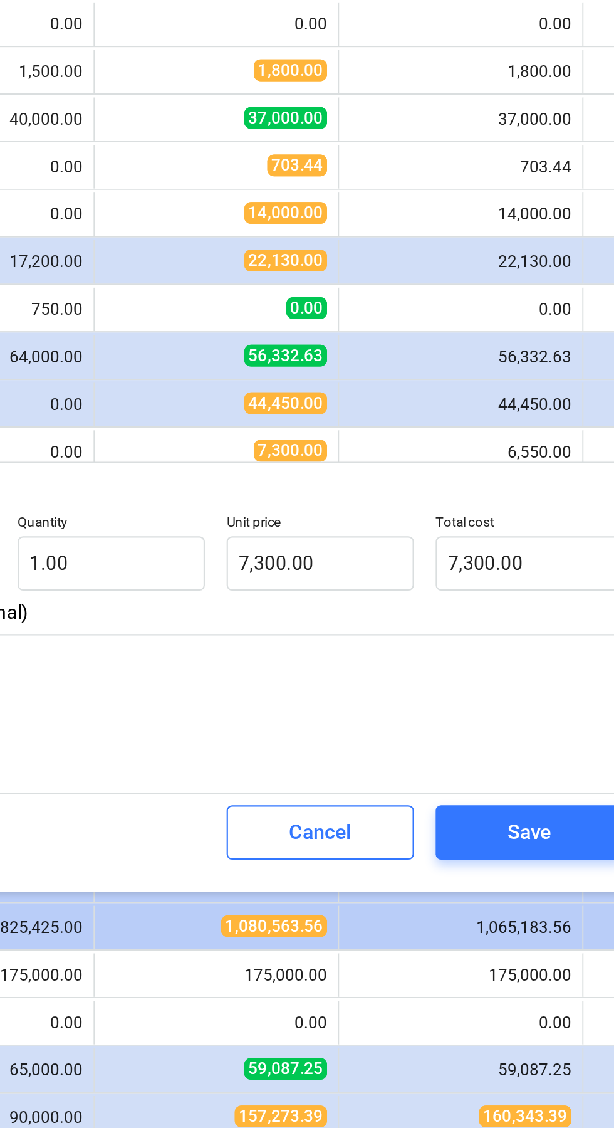
type textarea "x"
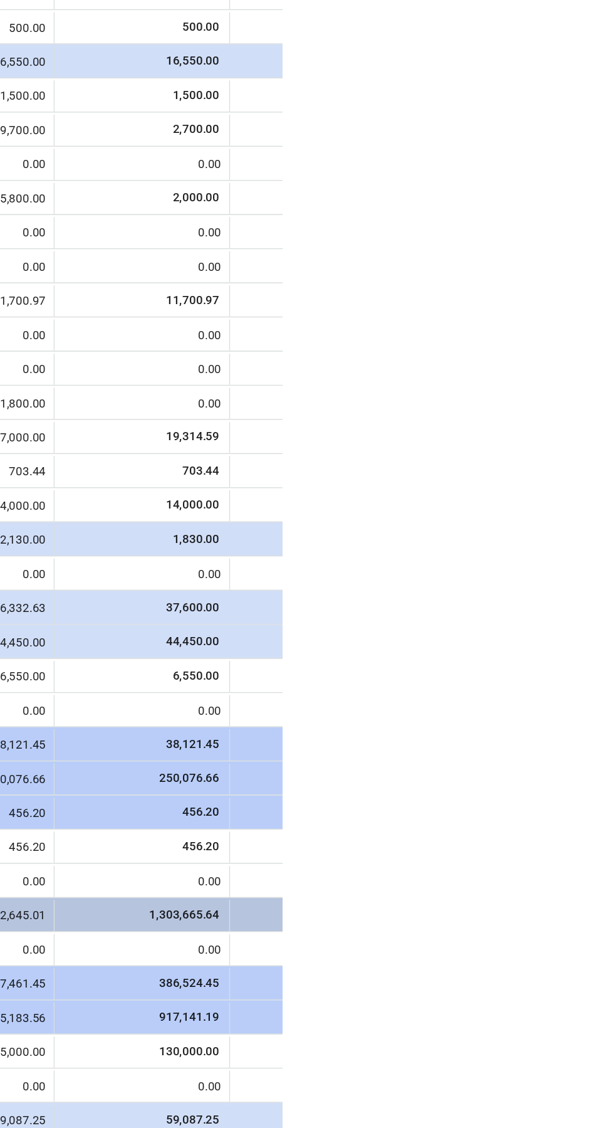
scroll to position [0, 0]
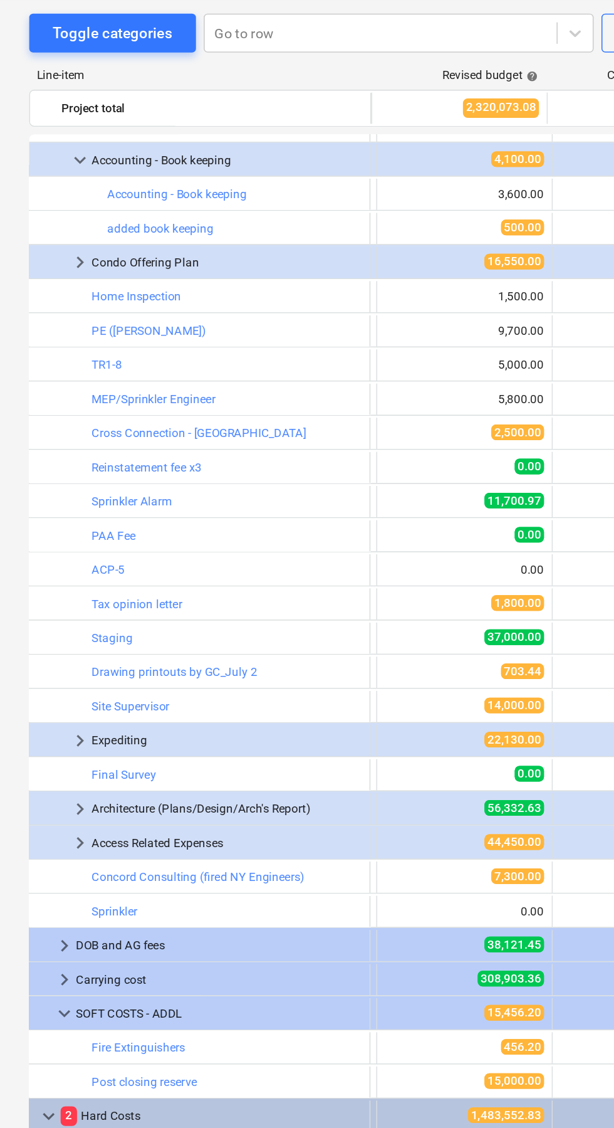
click at [238, 639] on div at bounding box center [307, 564] width 614 height 1128
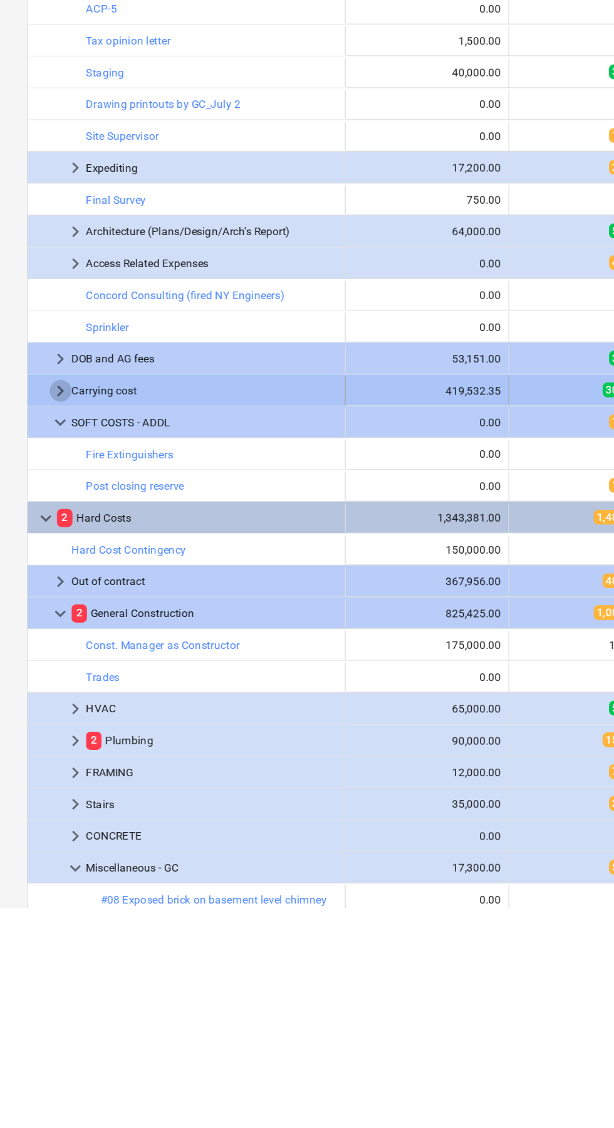
click at [48, 767] on span "keyboard_arrow_right" at bounding box center [41, 771] width 15 height 15
